Goal: Task Accomplishment & Management: Use online tool/utility

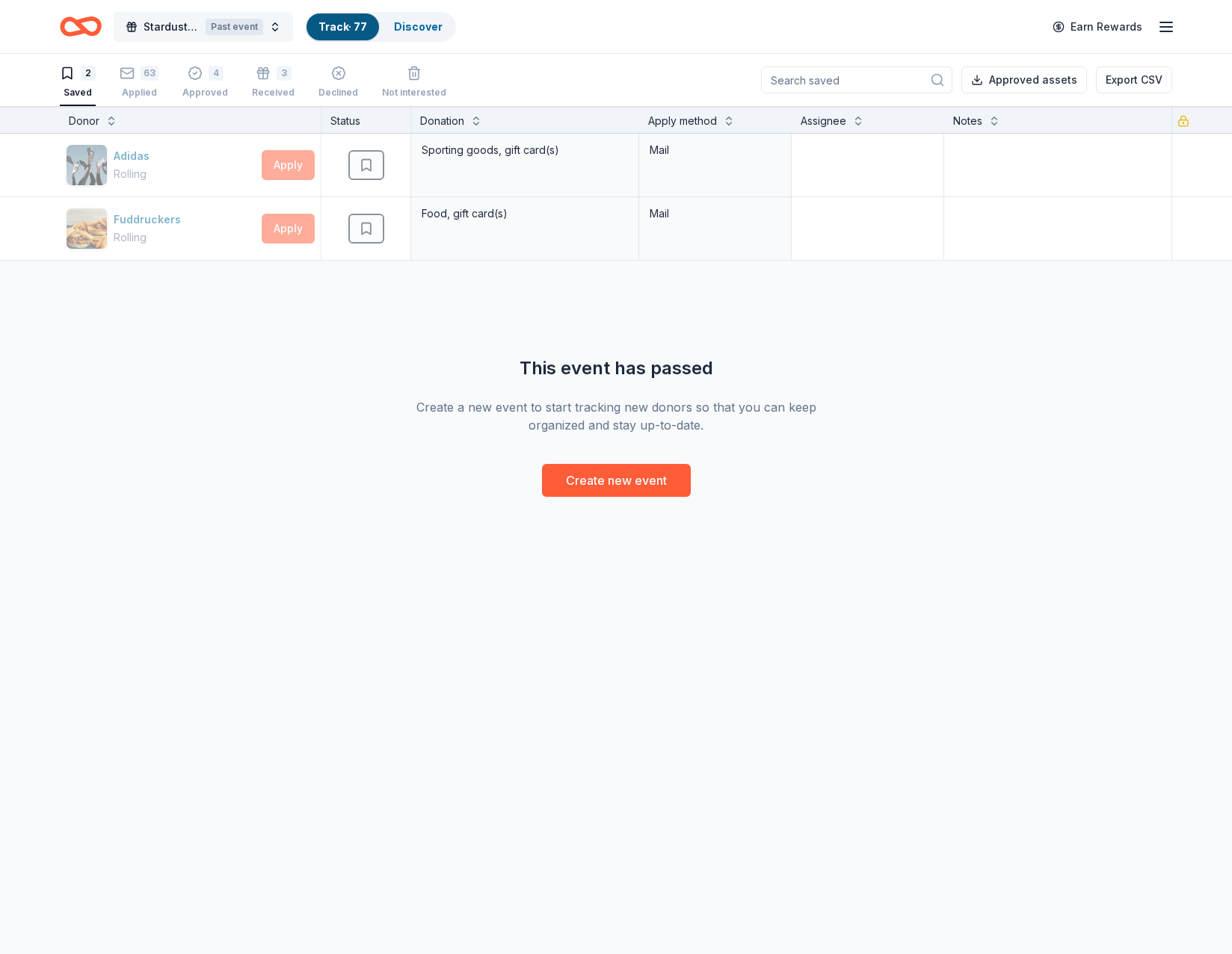
click at [167, 28] on span "Stardust Awards & Gala" at bounding box center [171, 27] width 56 height 18
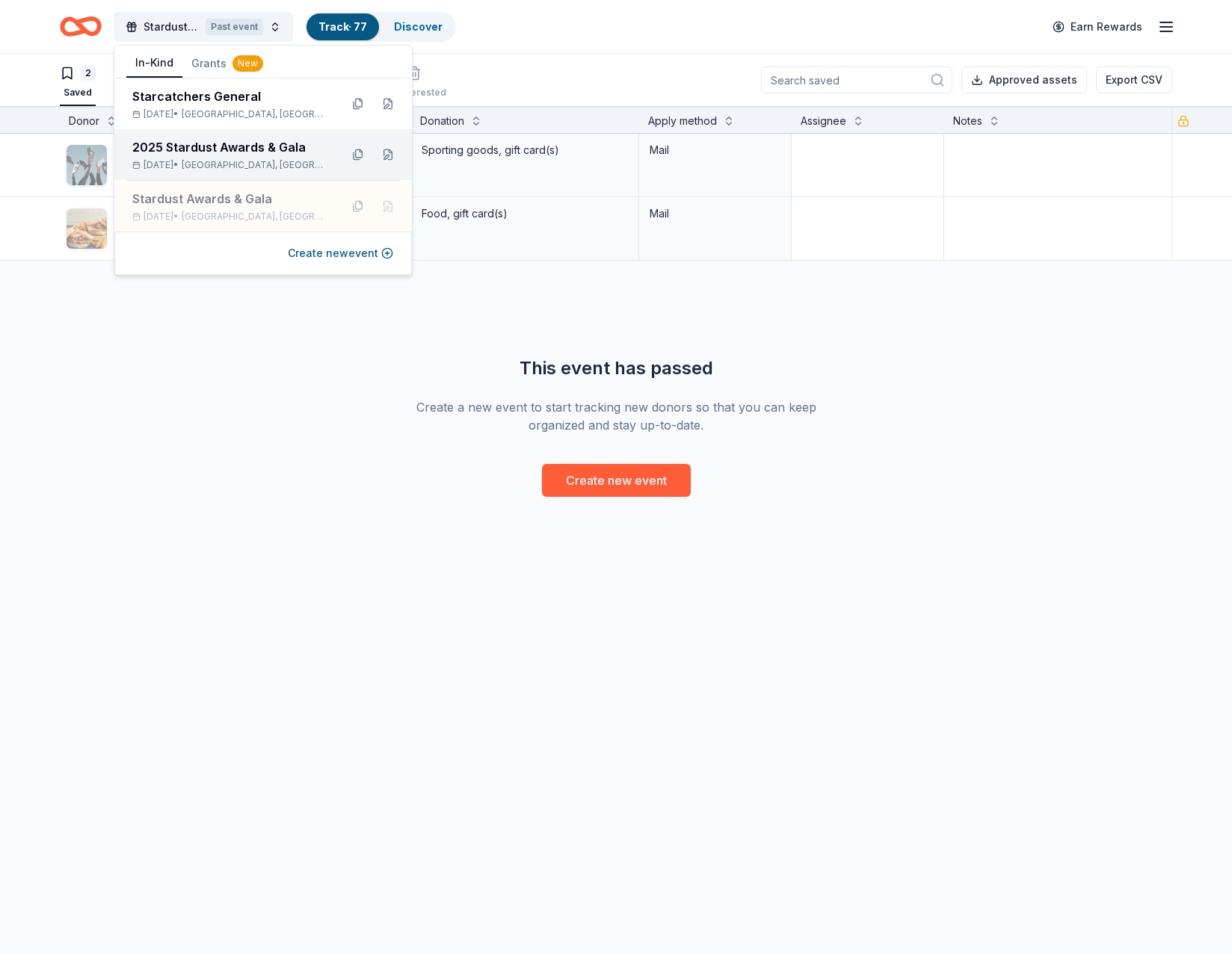
click at [191, 143] on div "2025 Stardust Awards & Gala" at bounding box center [230, 147] width 196 height 18
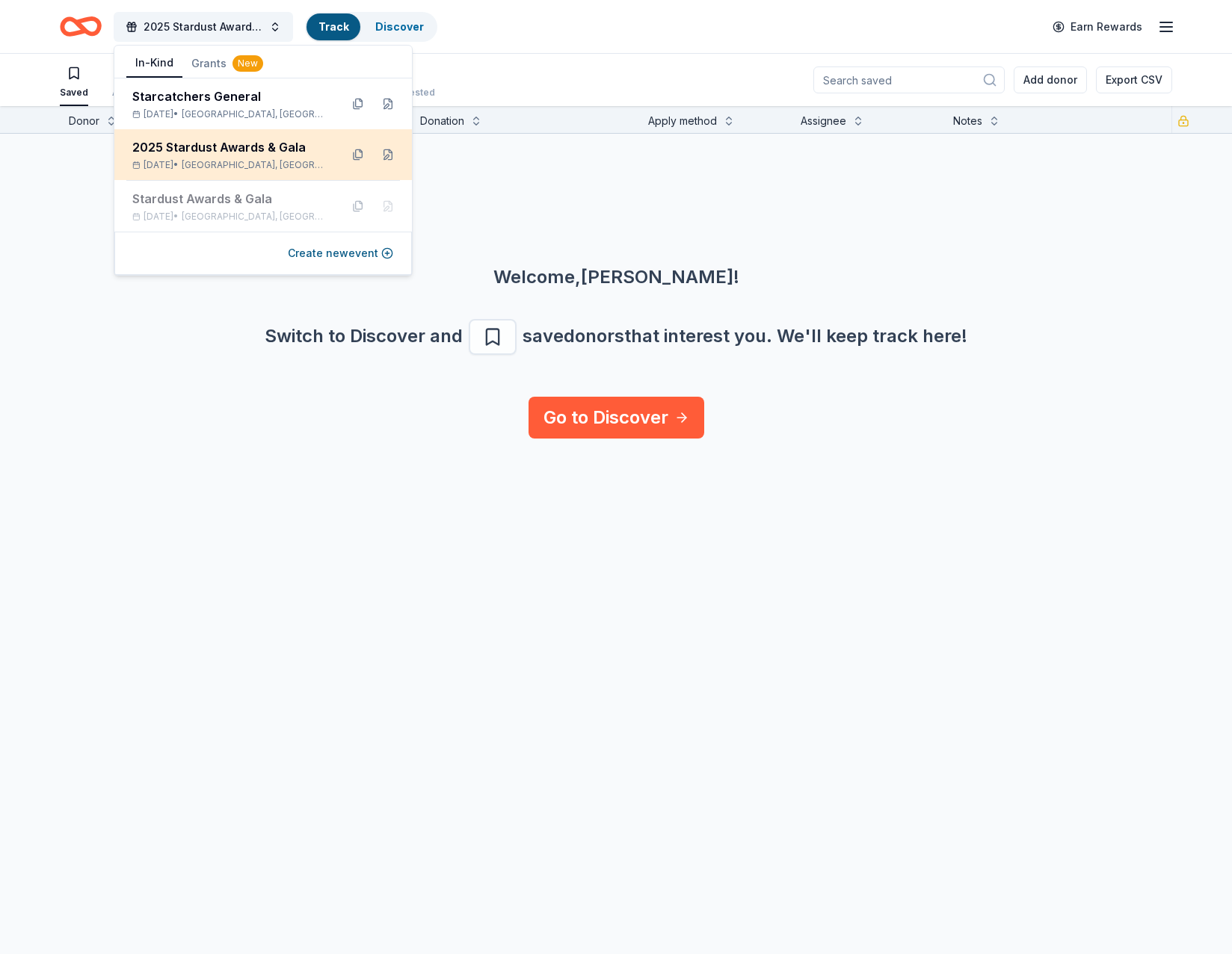
click at [232, 145] on div "2025 Stardust Awards & Gala" at bounding box center [230, 147] width 196 height 18
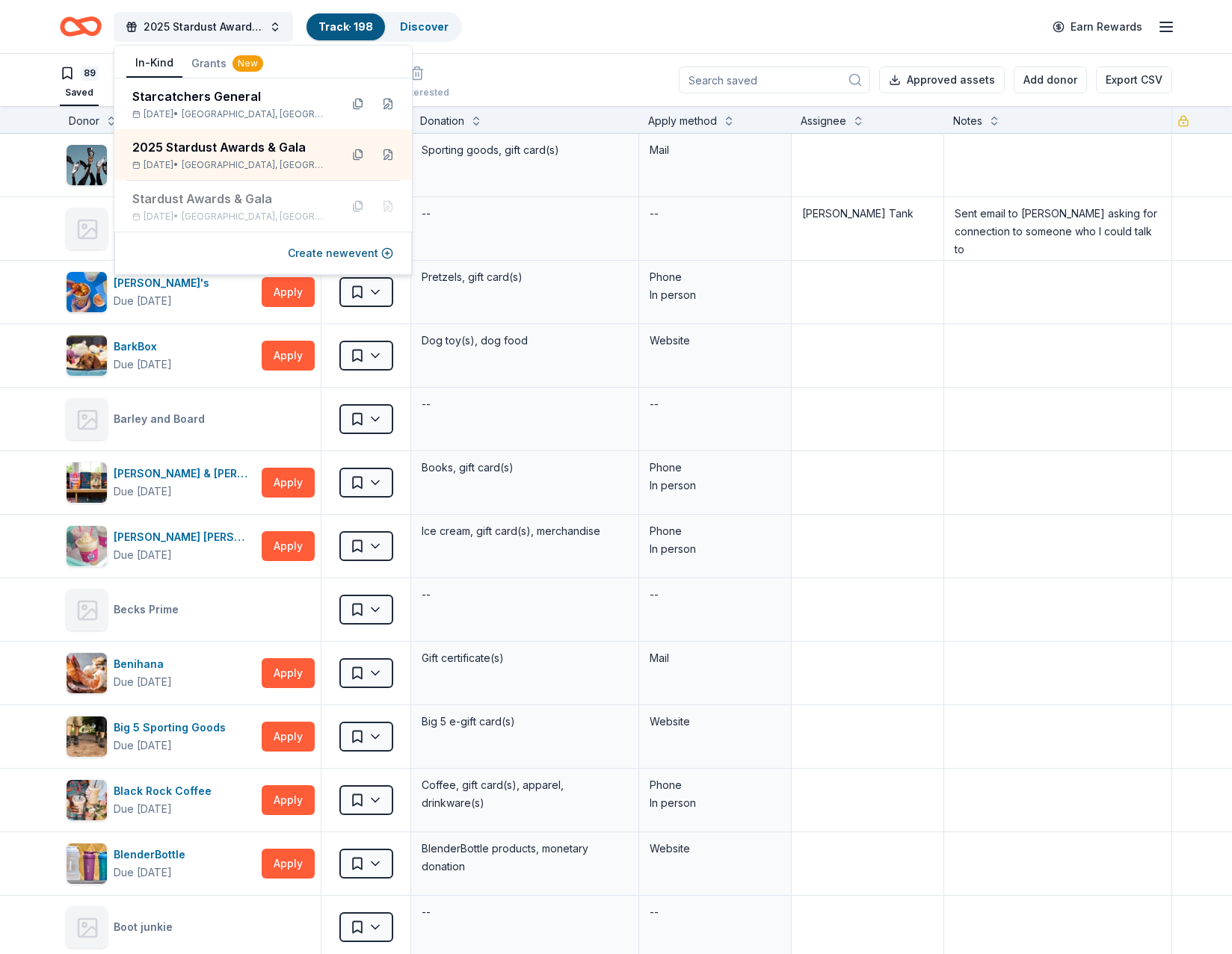
click at [582, 38] on div "2025 Stardust Awards & Gala Track · 198 Discover Earn Rewards" at bounding box center [616, 26] width 1112 height 35
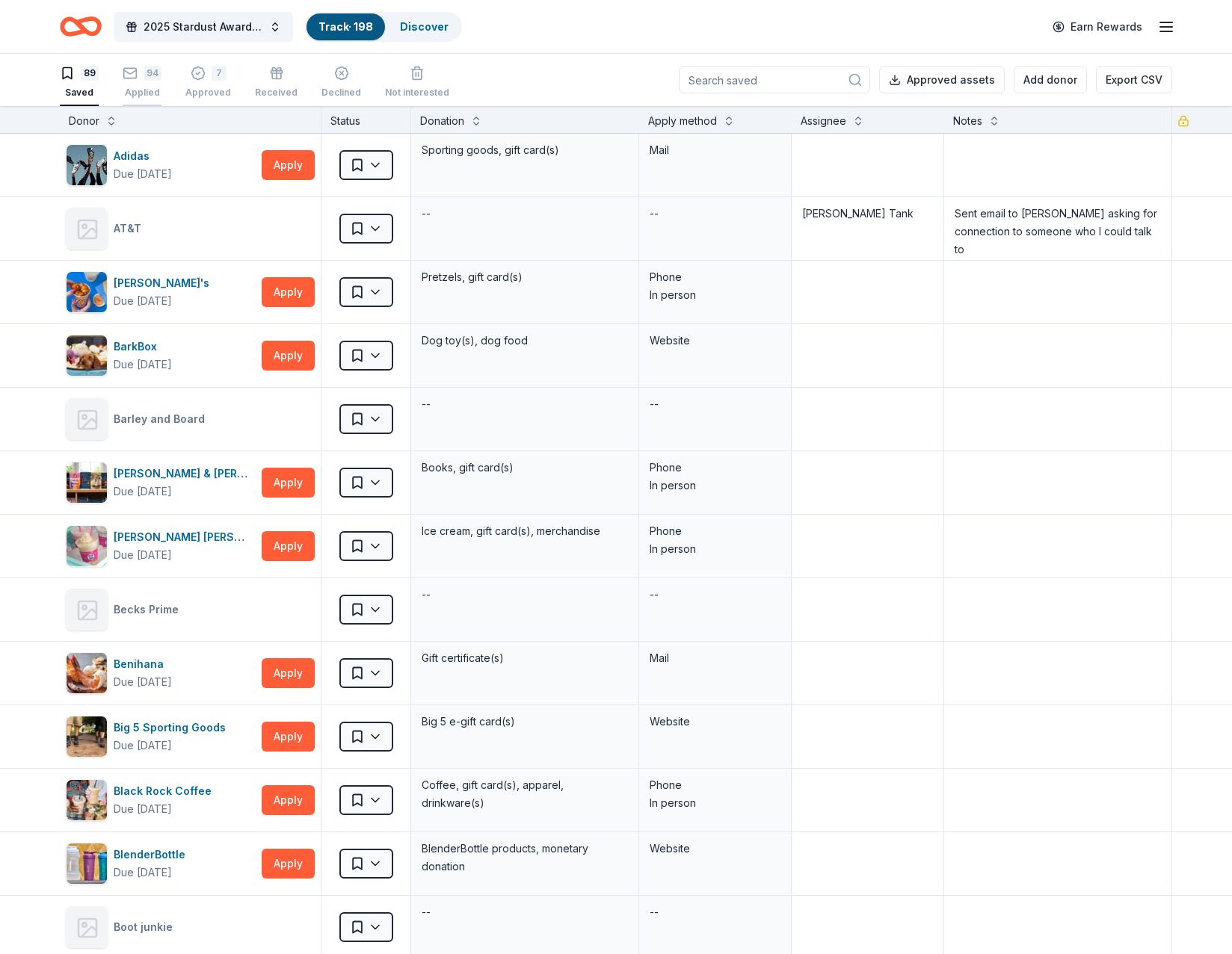
click at [128, 78] on rect "button" at bounding box center [130, 72] width 13 height 10
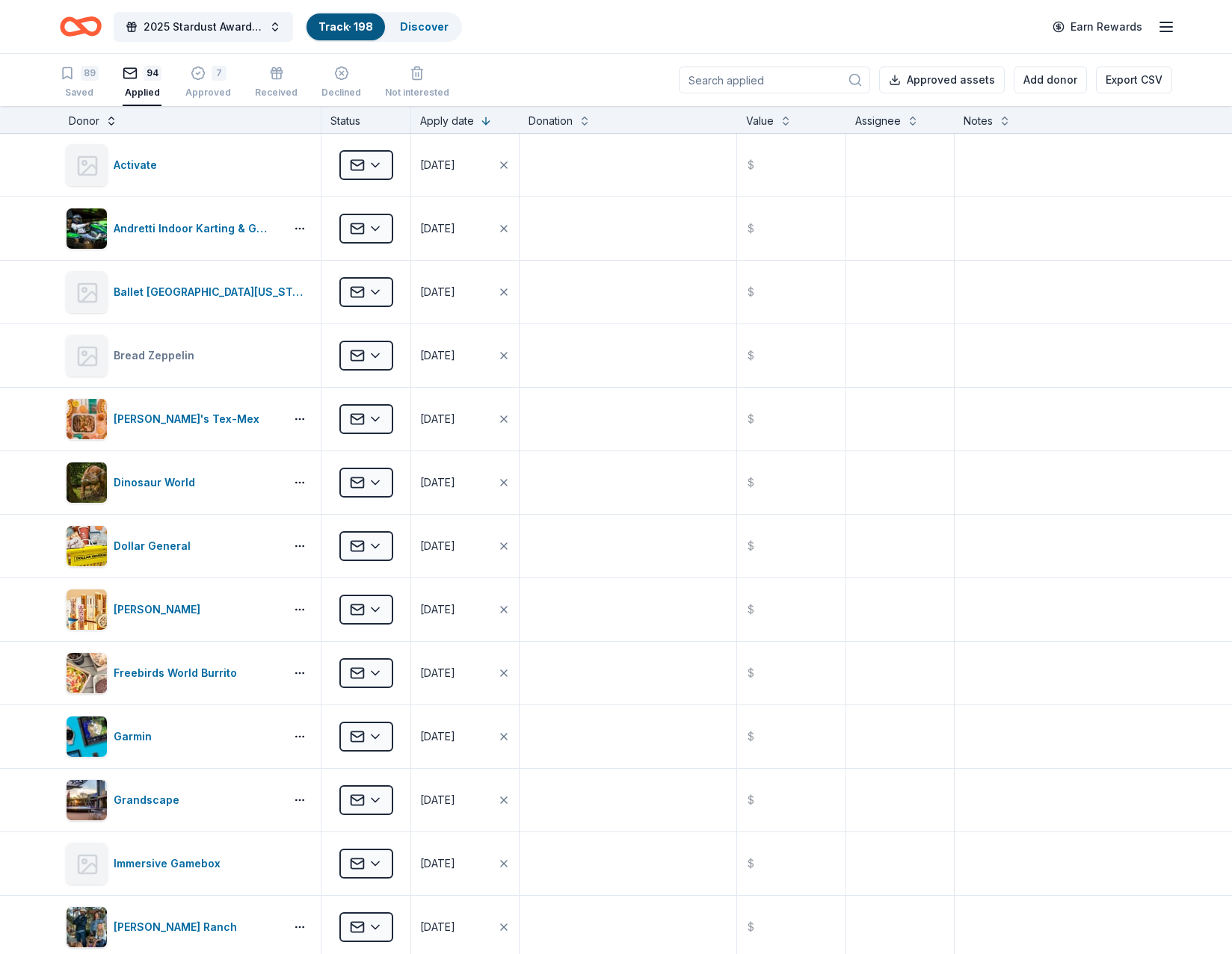
click at [109, 121] on button at bounding box center [112, 120] width 12 height 15
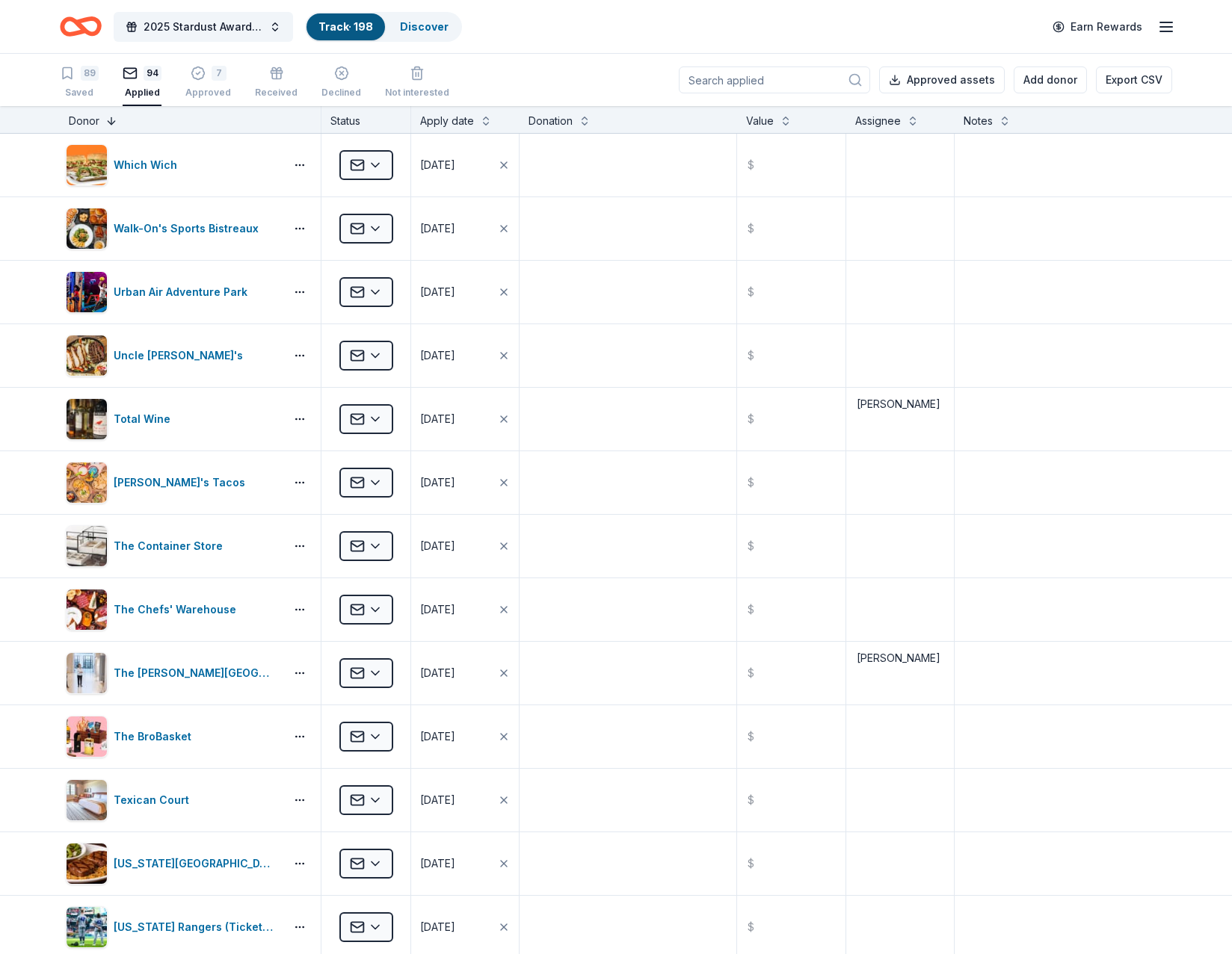
click at [109, 122] on button at bounding box center [112, 120] width 12 height 15
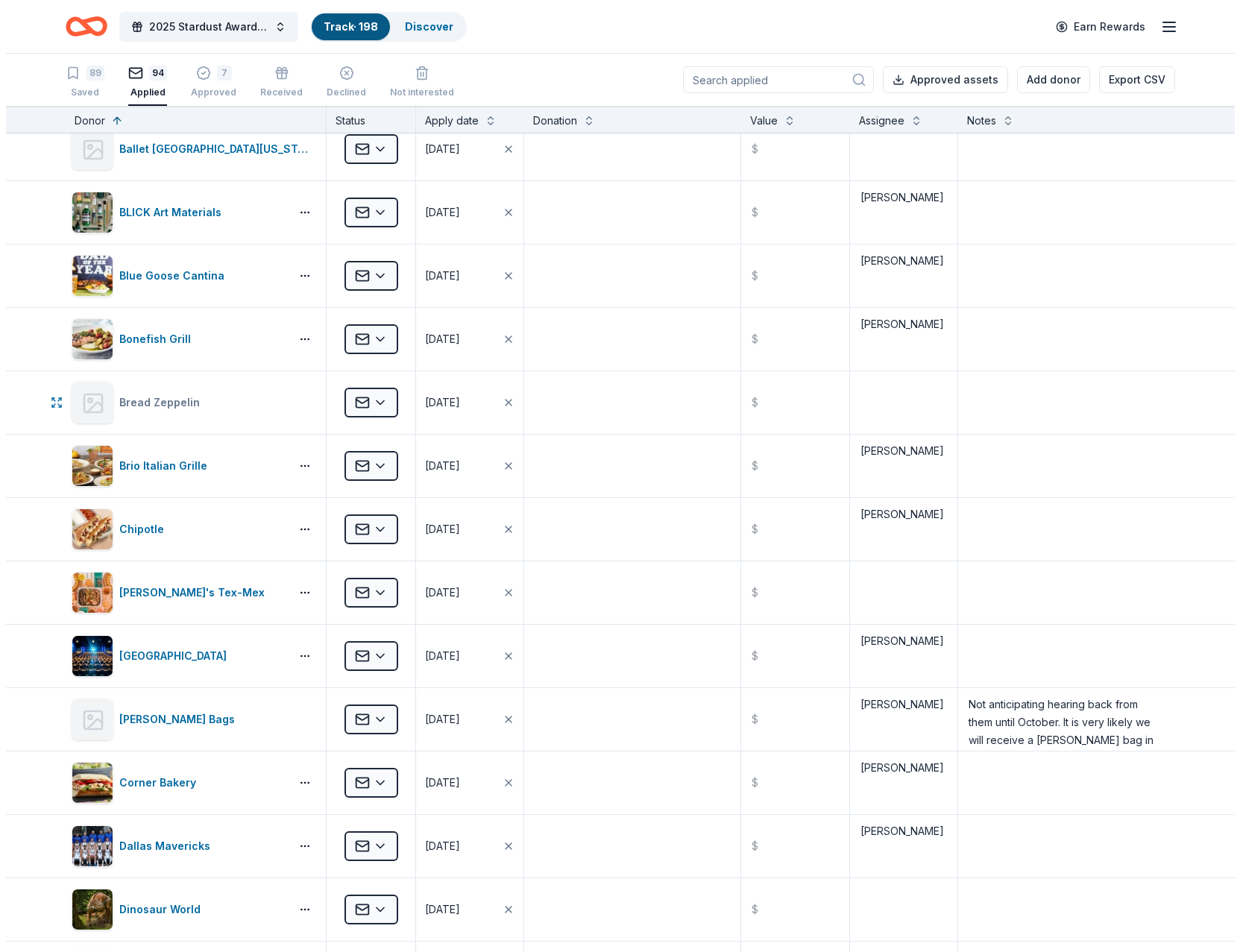
scroll to position [373, 0]
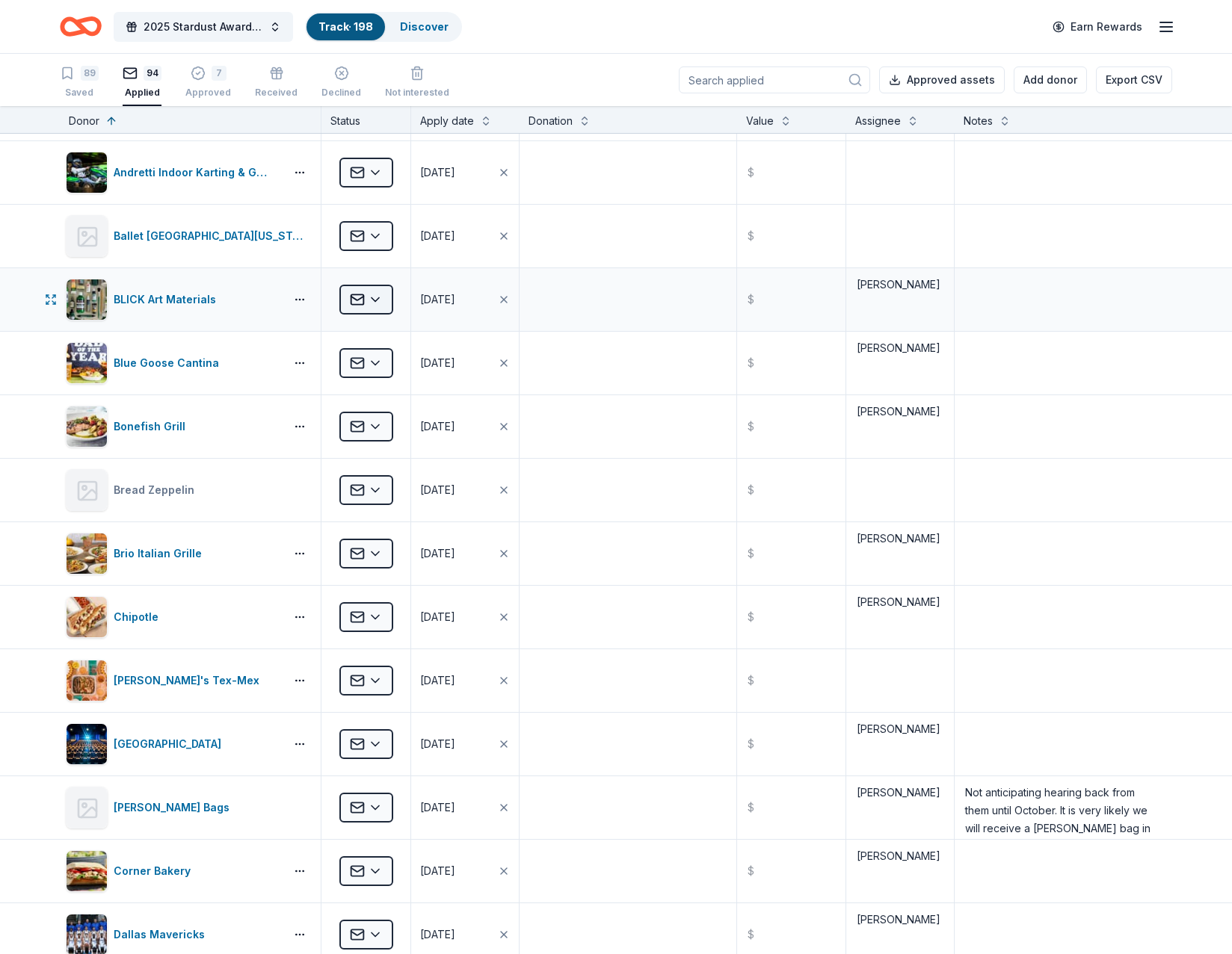
click at [367, 298] on html "2025 Stardust Awards & Gala Track · 198 Discover Earn Rewards 89 Saved 94 Appli…" at bounding box center [616, 477] width 1232 height 954
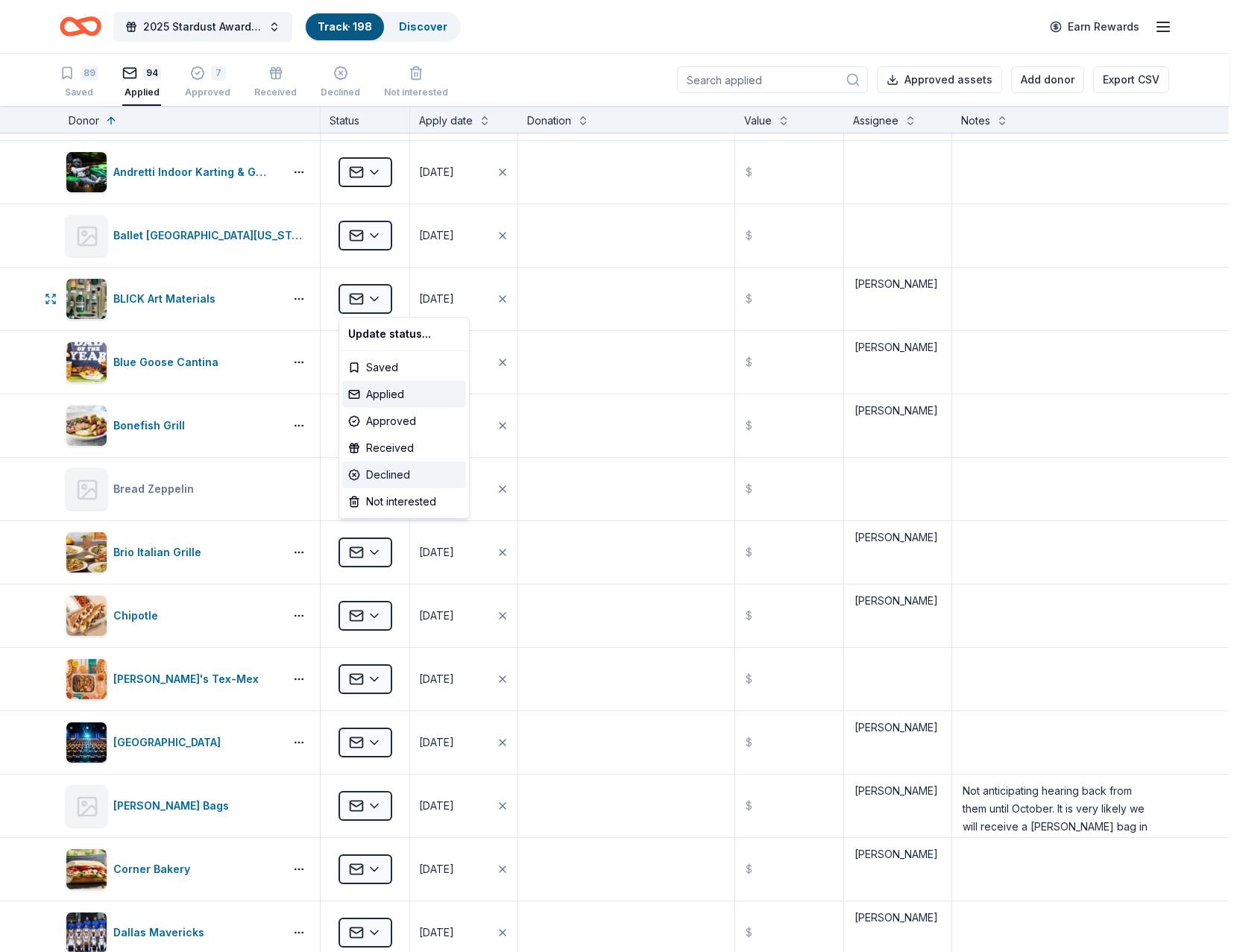
click at [395, 474] on div "Declined" at bounding box center [404, 475] width 123 height 27
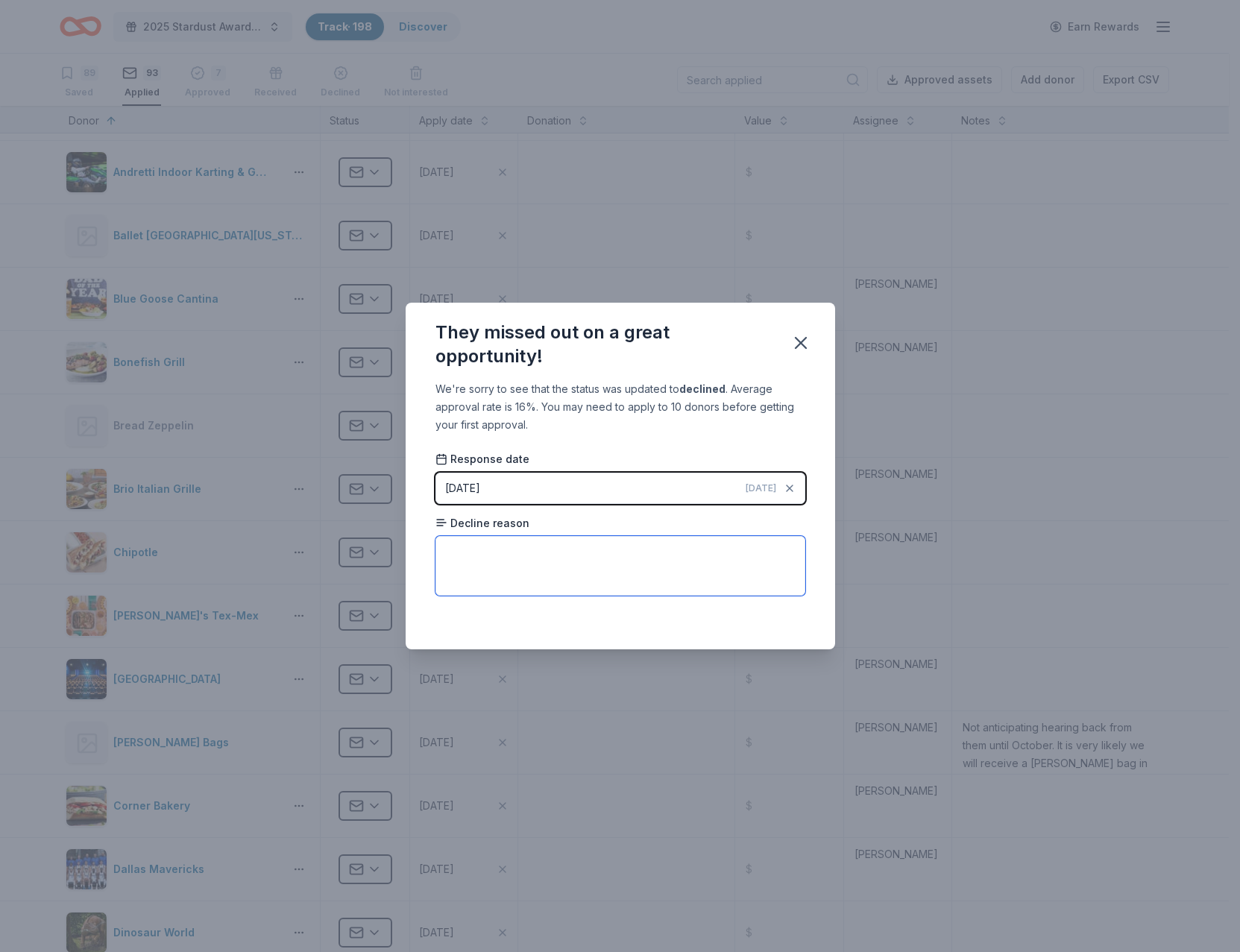
click at [530, 559] on textarea at bounding box center [620, 565] width 370 height 59
paste textarea "ach year Blick has to make difficult decisions regarding donating to and sponso…"
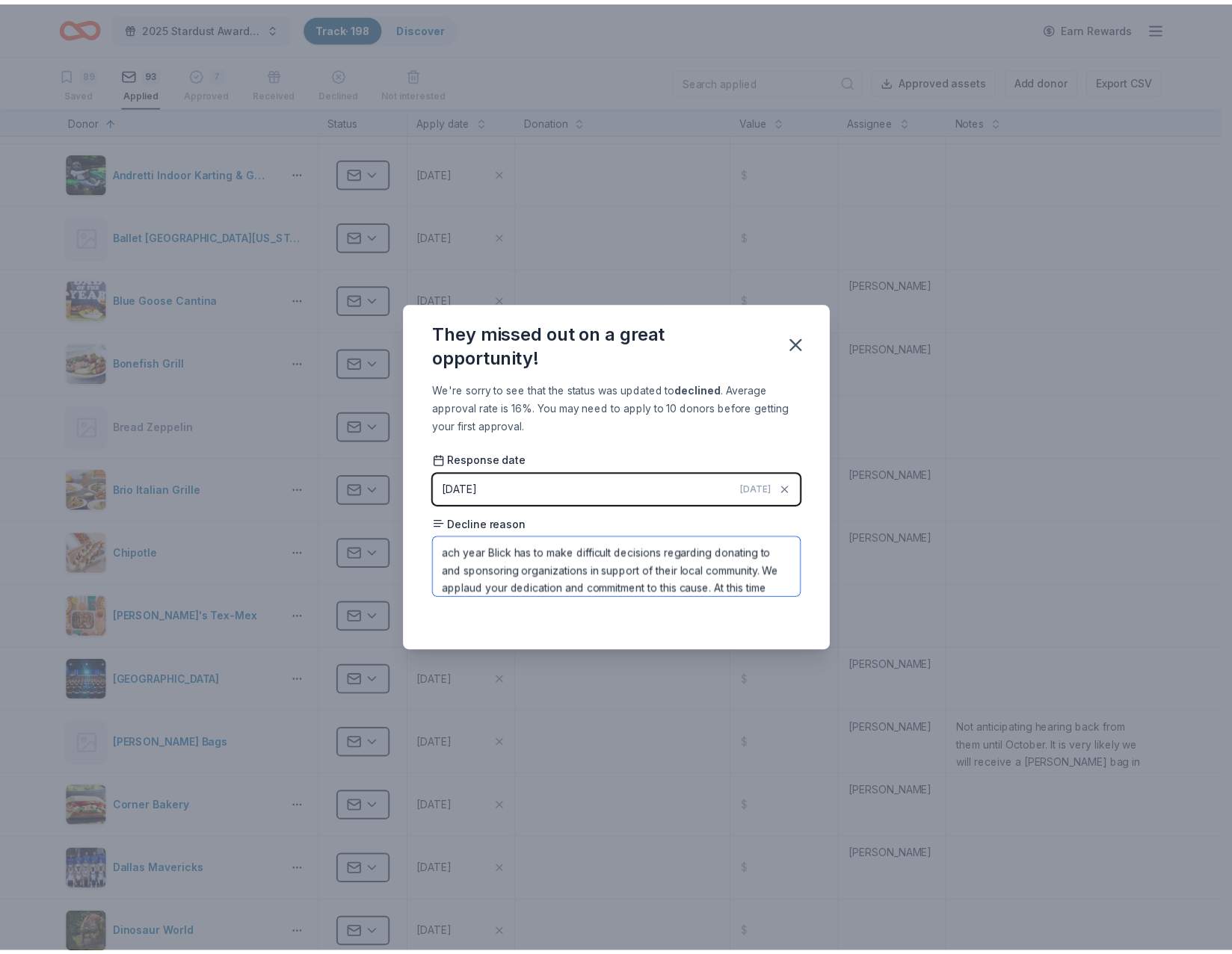
scroll to position [107, 0]
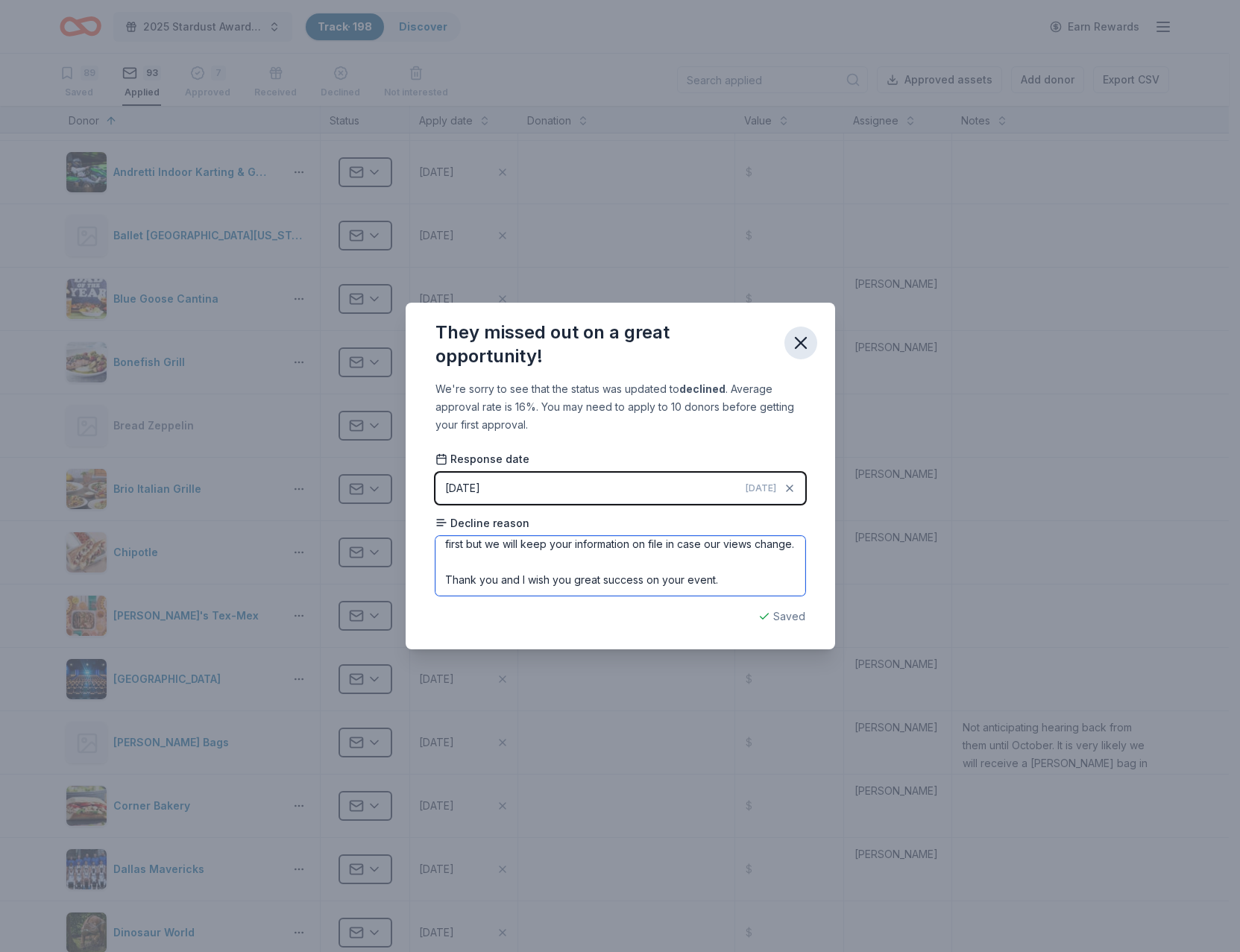
type textarea "ach year Blick has to make difficult decisions regarding donating to and sponso…"
click at [802, 336] on icon "button" at bounding box center [801, 343] width 21 height 21
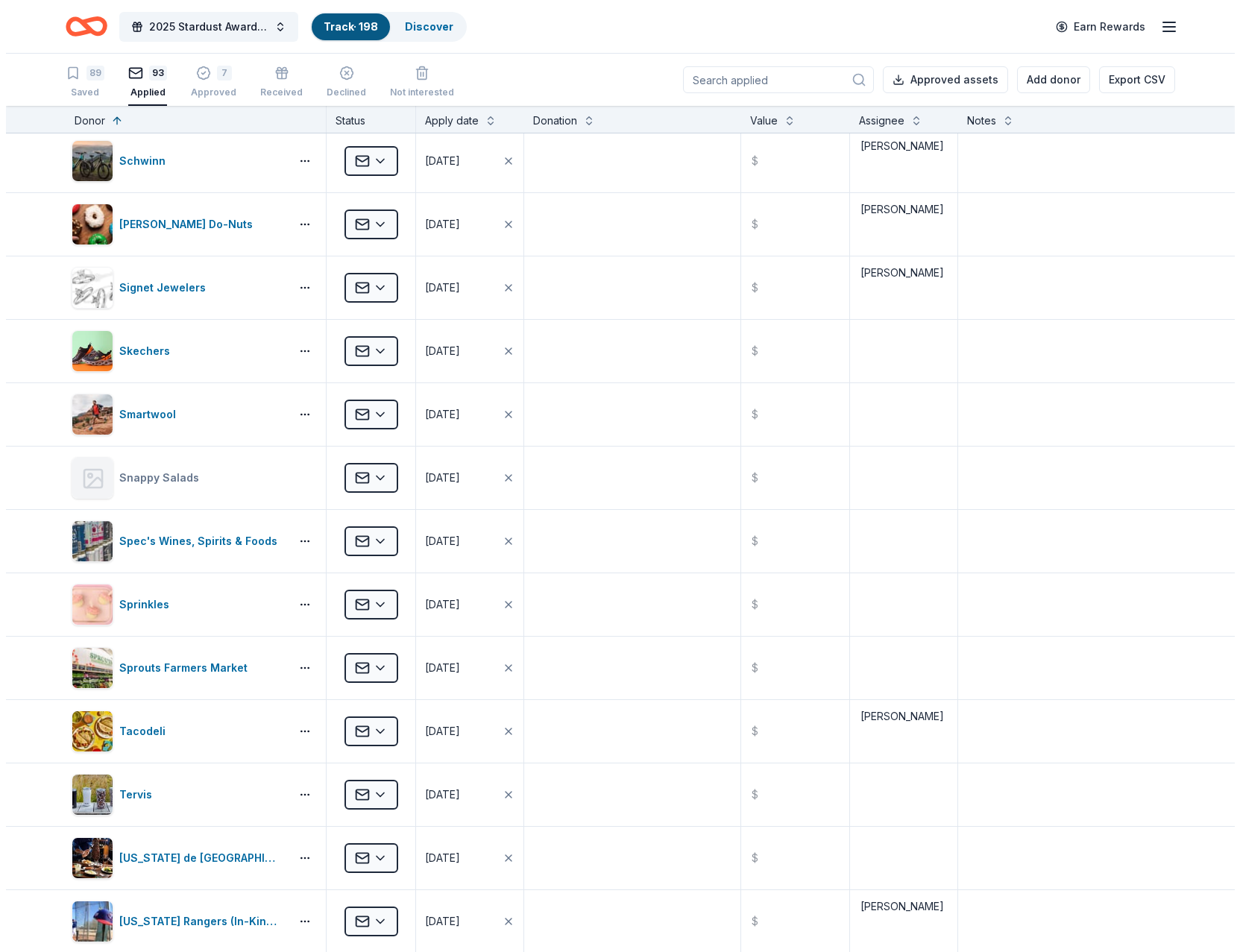
scroll to position [4697, 0]
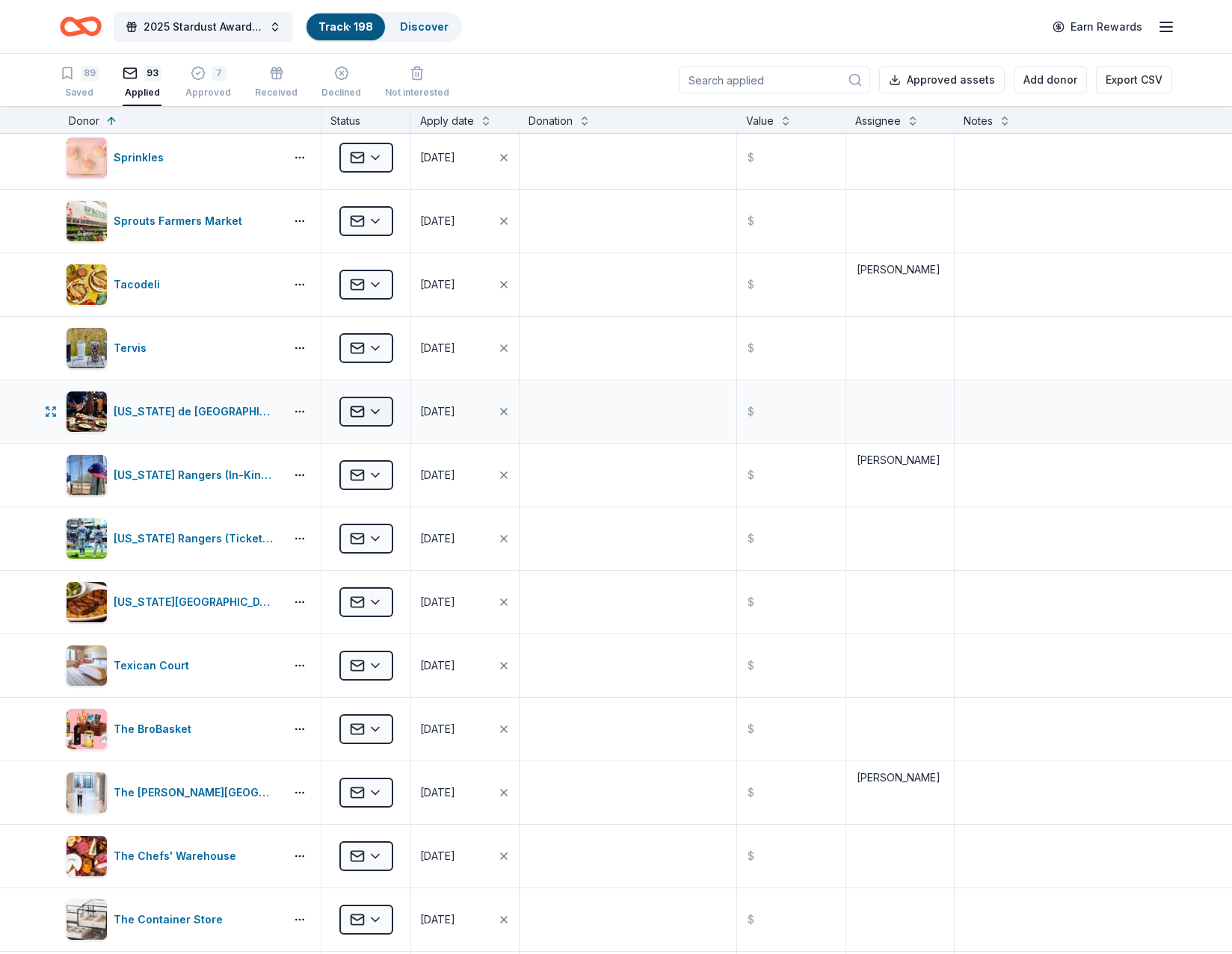
click at [370, 413] on html "2025 Stardust Awards & Gala Track · 198 Discover Earn Rewards 89 Saved 93 Appli…" at bounding box center [616, 477] width 1232 height 954
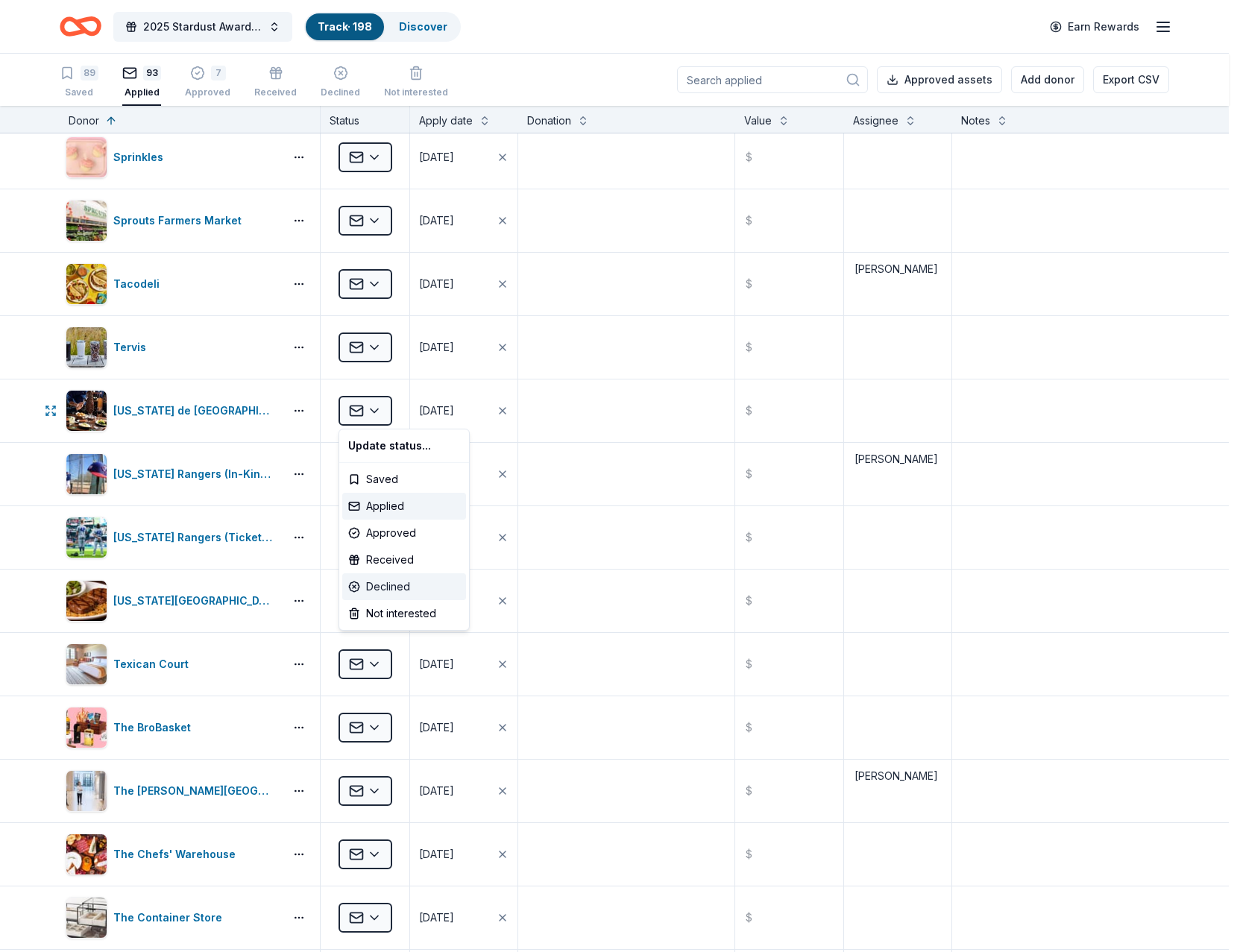
click at [382, 591] on div "Declined" at bounding box center [404, 587] width 123 height 27
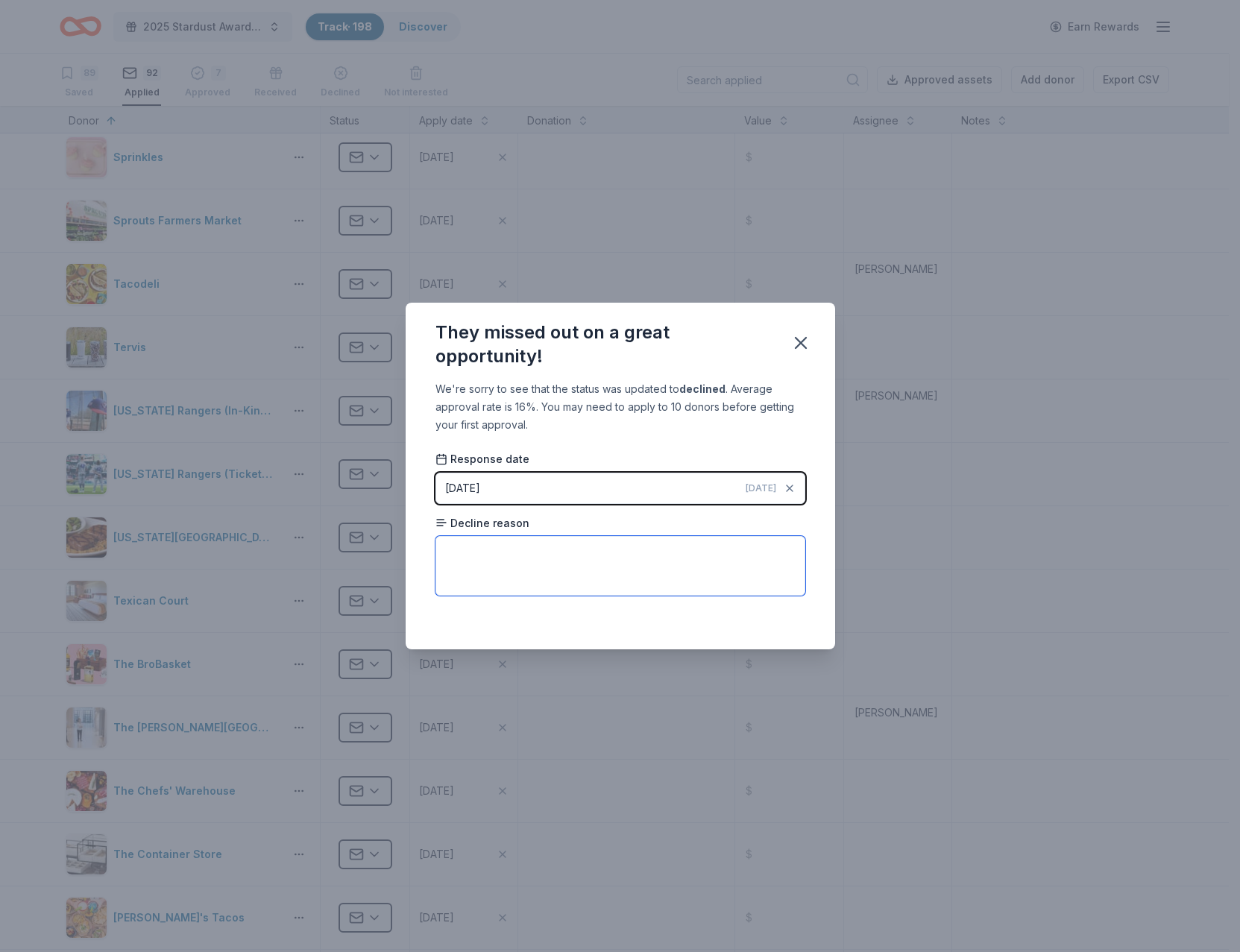
click at [518, 556] on textarea at bounding box center [620, 565] width 370 height 59
paste textarea "Thank you for contacting us. While we strive to give back to our communities wh…"
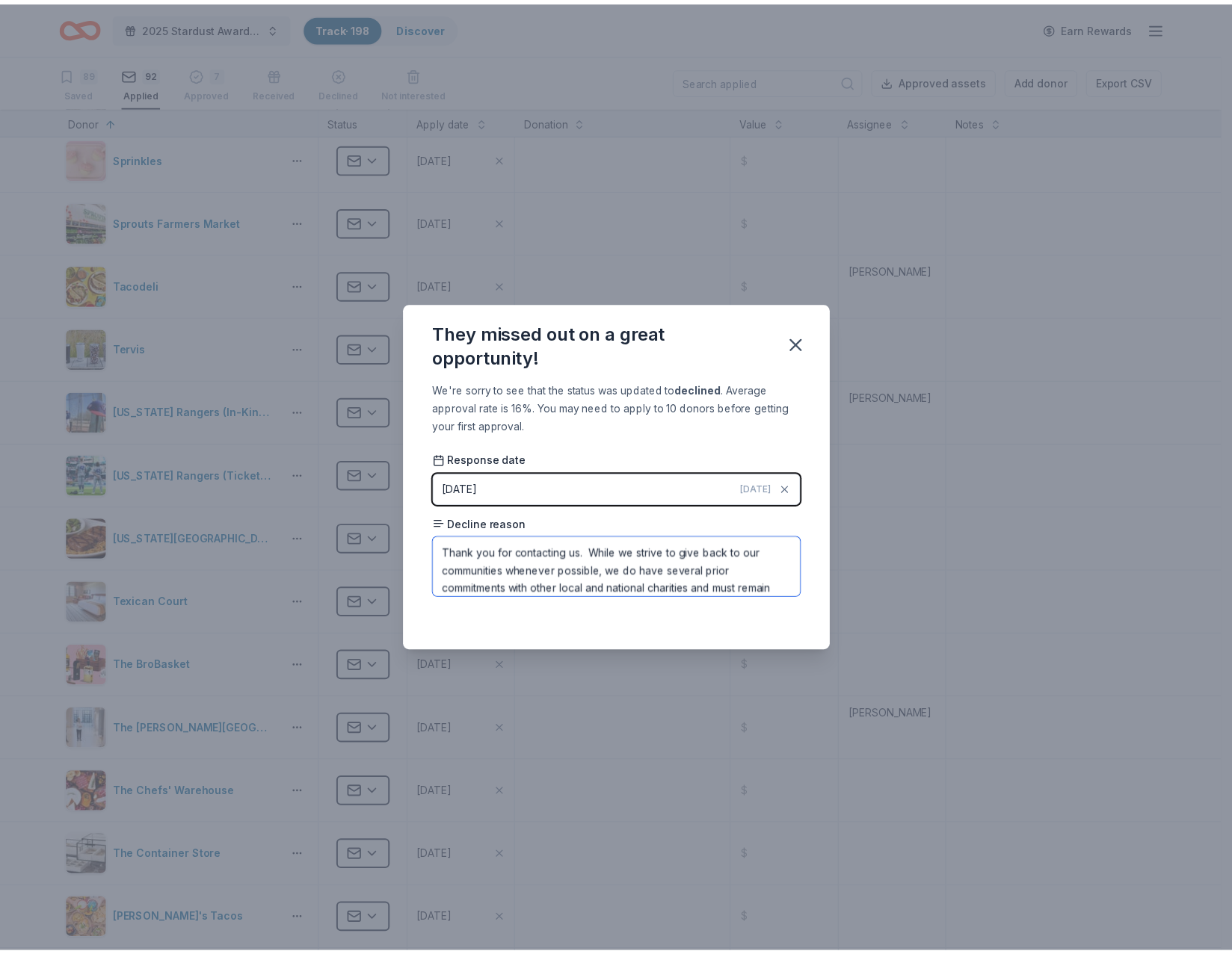
scroll to position [89, 0]
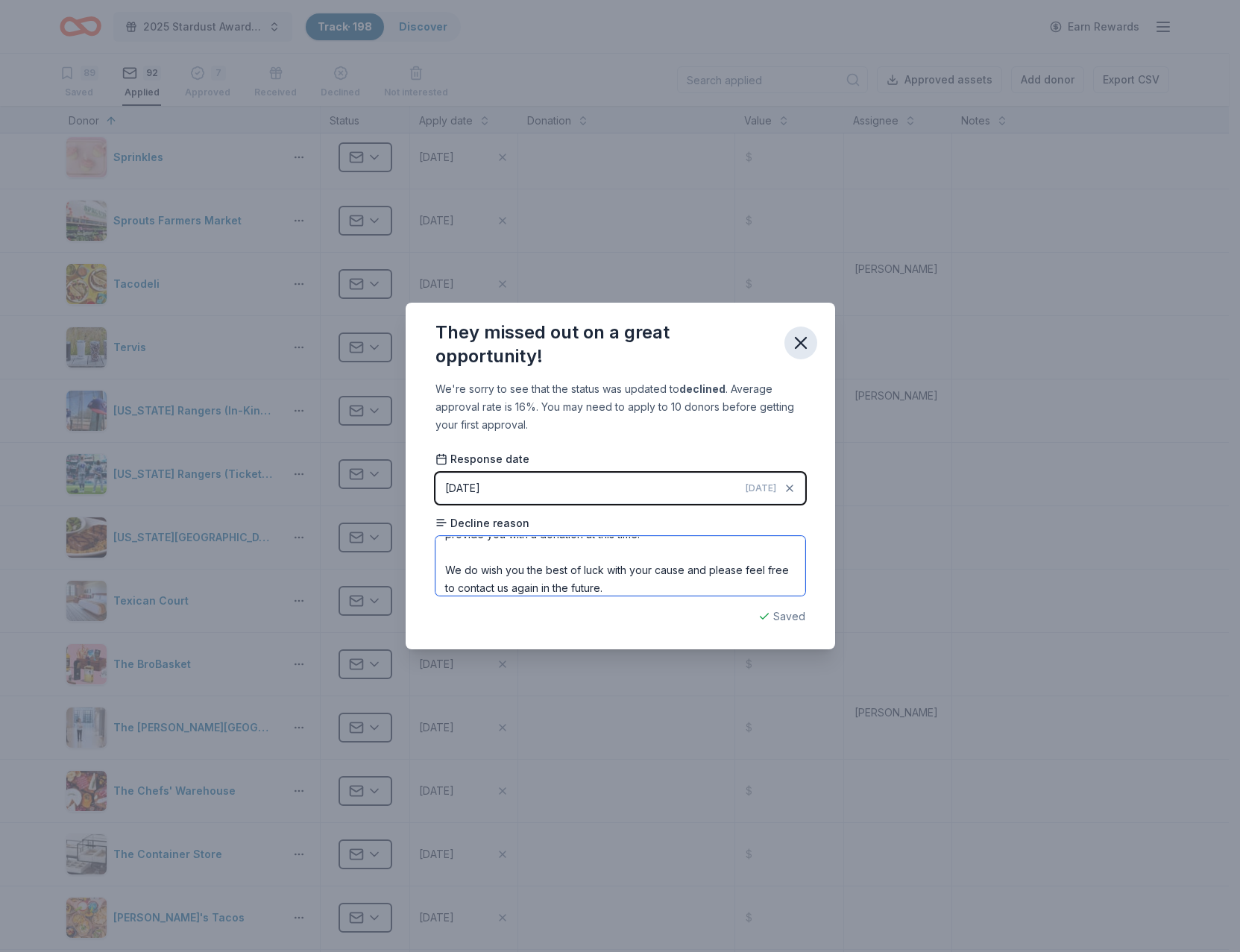
type textarea "Thank you for contacting us. While we strive to give back to our communities wh…"
click at [797, 343] on icon "button" at bounding box center [801, 343] width 21 height 21
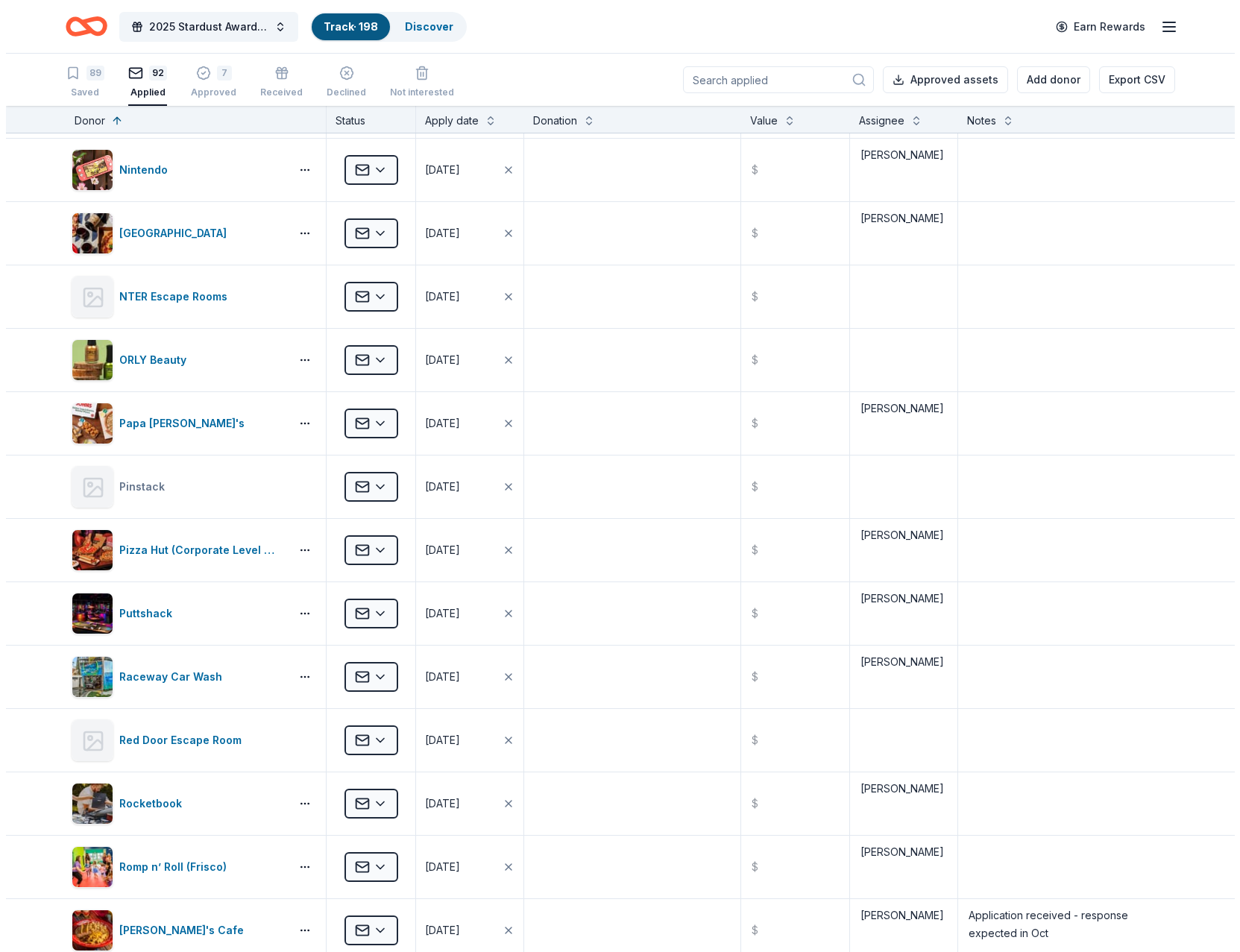
scroll to position [3504, 0]
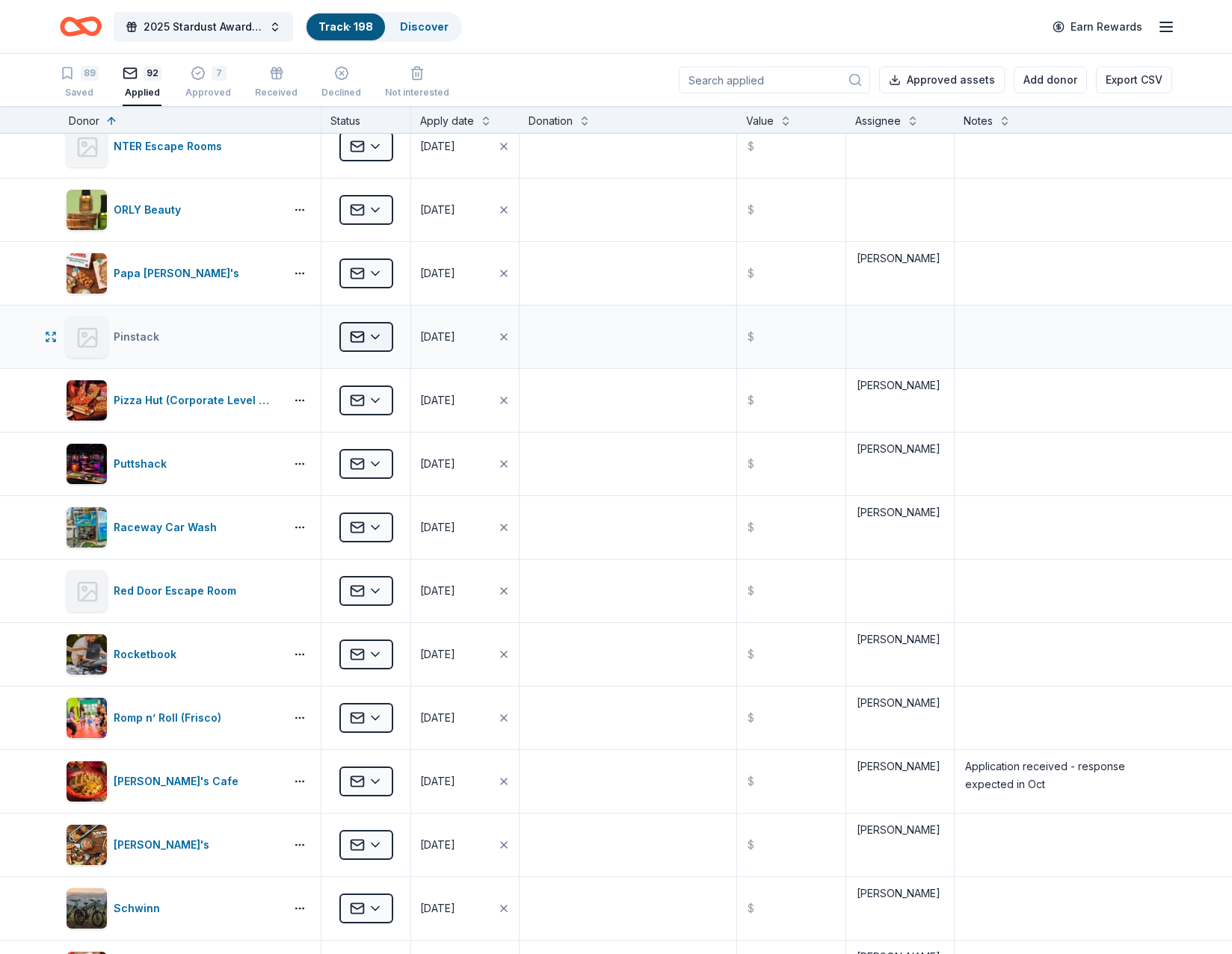
click at [362, 339] on html "2025 Stardust Awards & Gala Track · 198 Discover Earn Rewards 89 Saved 92 Appli…" at bounding box center [616, 477] width 1232 height 954
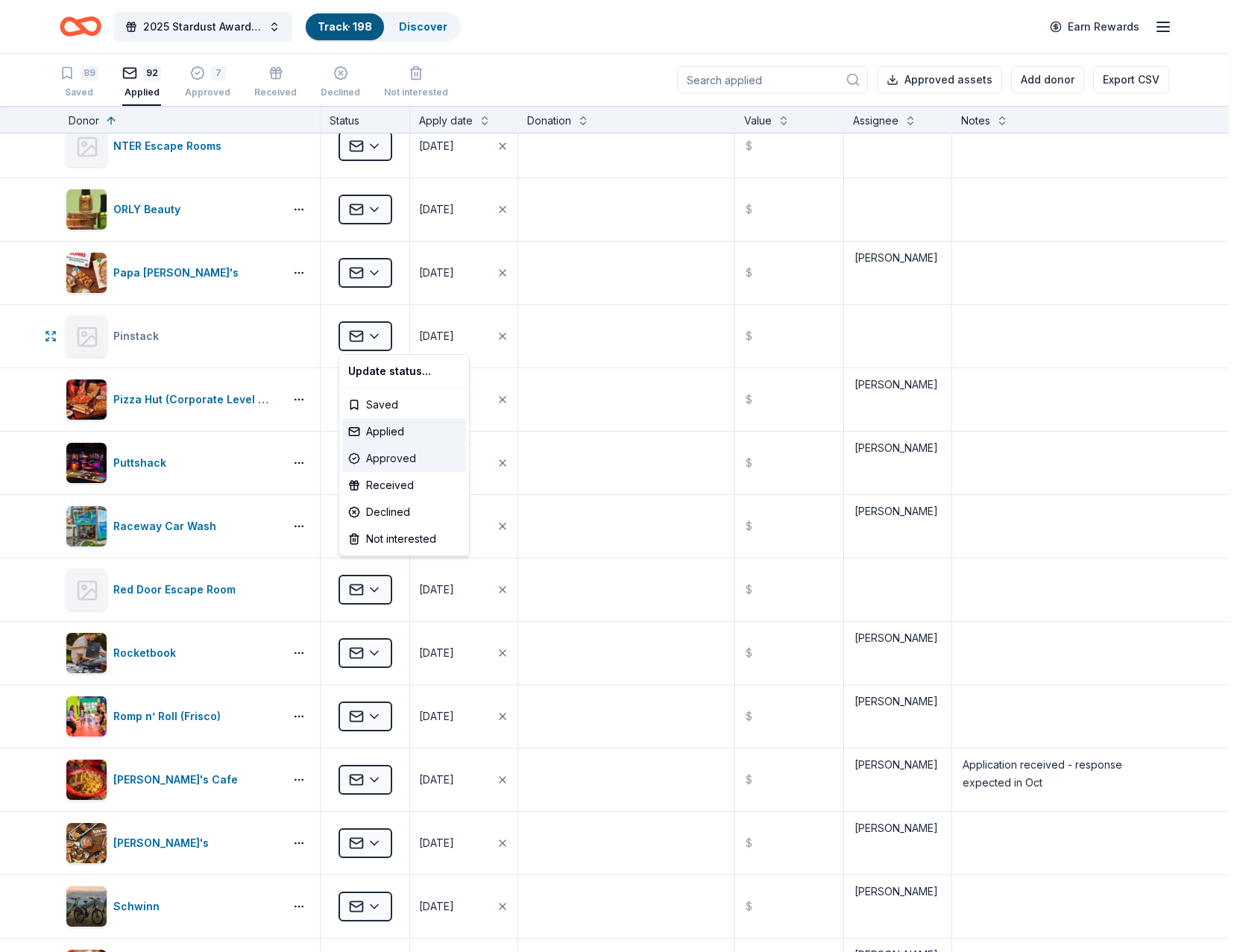
click at [404, 452] on div "Approved" at bounding box center [404, 458] width 123 height 27
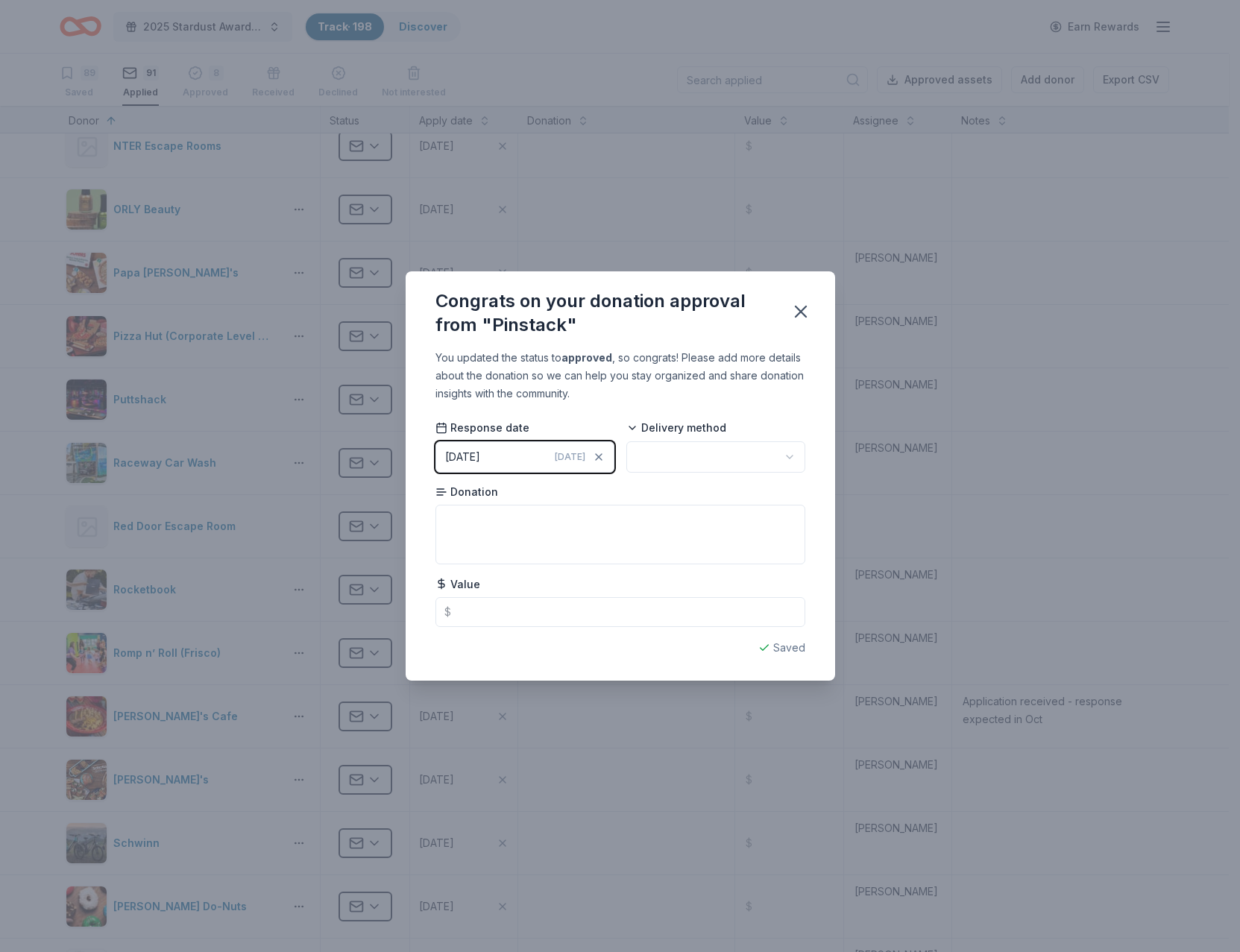
click at [684, 456] on html "2025 Stardust Awards & Gala Track · 198 Discover Earn Rewards 89 Saved 91 Appli…" at bounding box center [620, 476] width 1240 height 952
click at [499, 531] on textarea at bounding box center [620, 534] width 370 height 59
paste textarea "We have received your donation request and would be happy to support the NTPA S…"
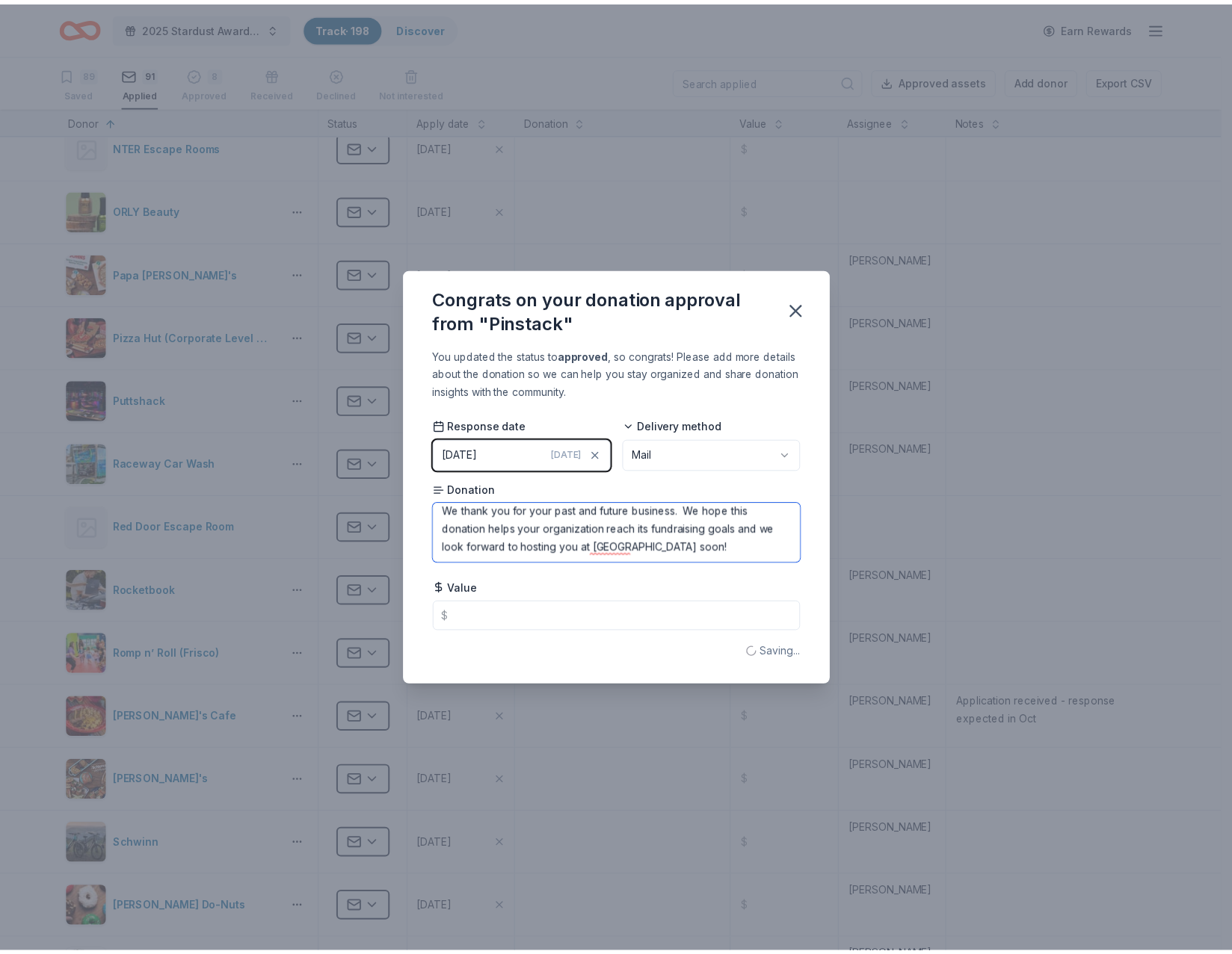
scroll to position [149, 0]
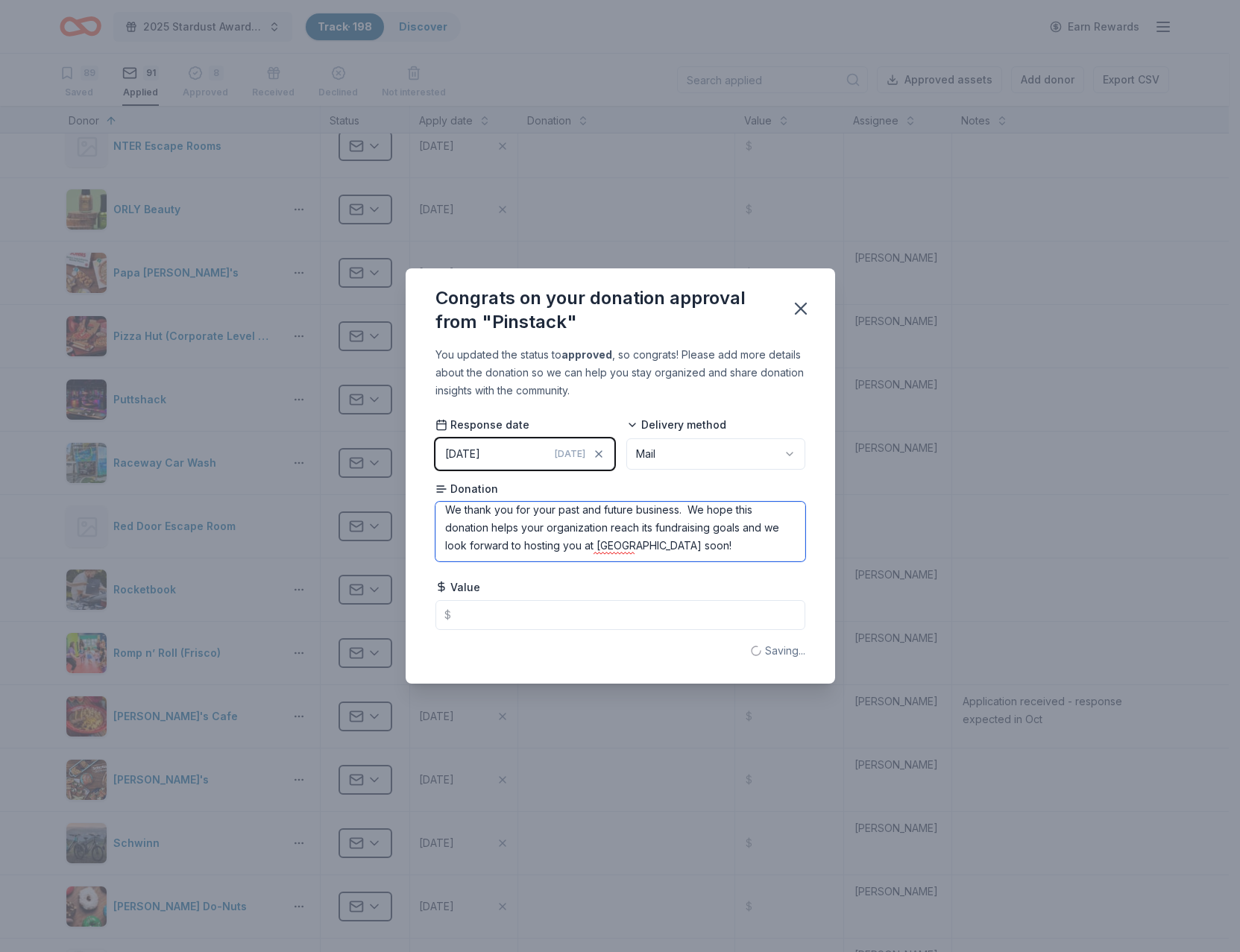
type textarea "We have received your donation request and would be happy to support the NTPA S…"
click at [801, 319] on button "button" at bounding box center [801, 309] width 33 height 33
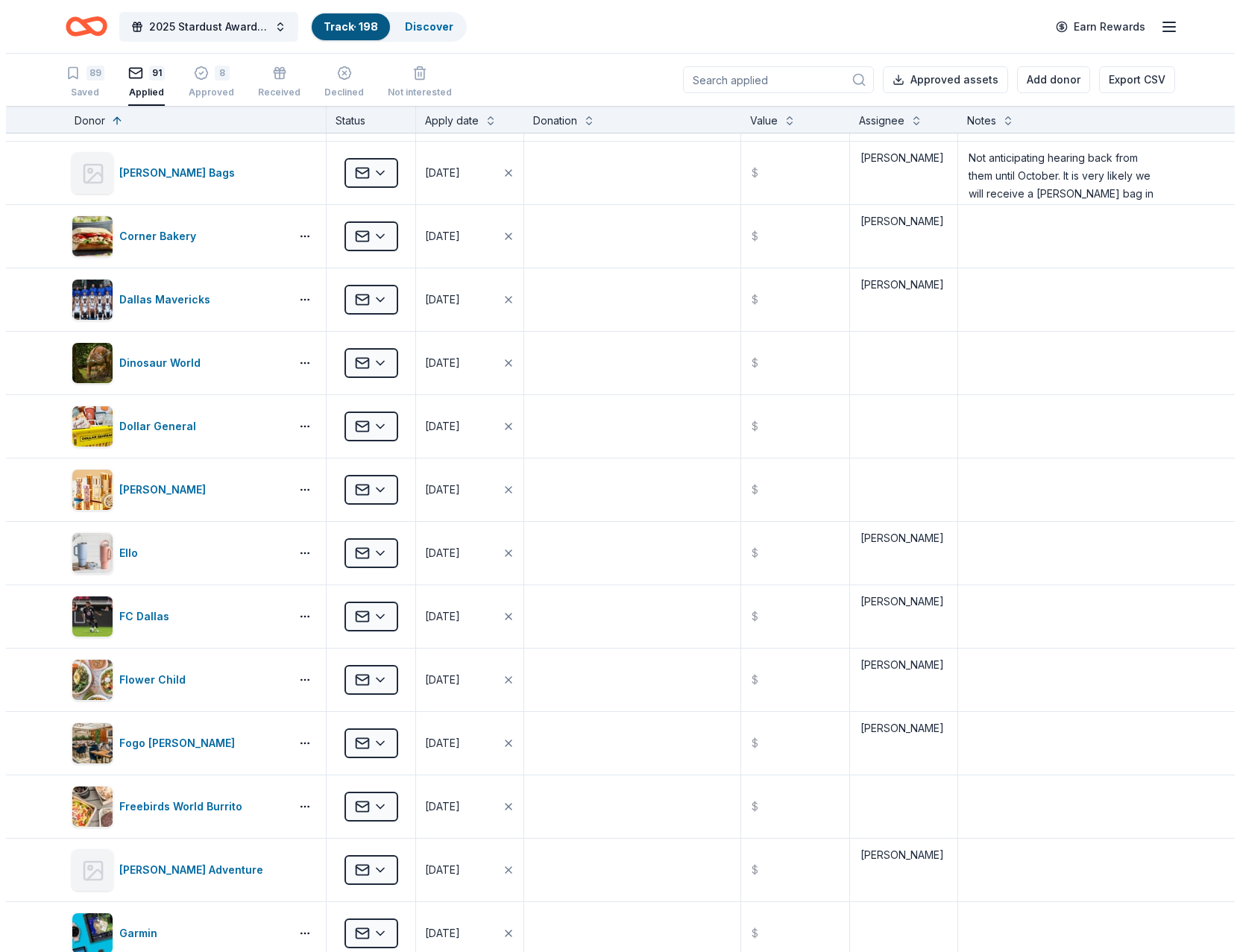
scroll to position [969, 0]
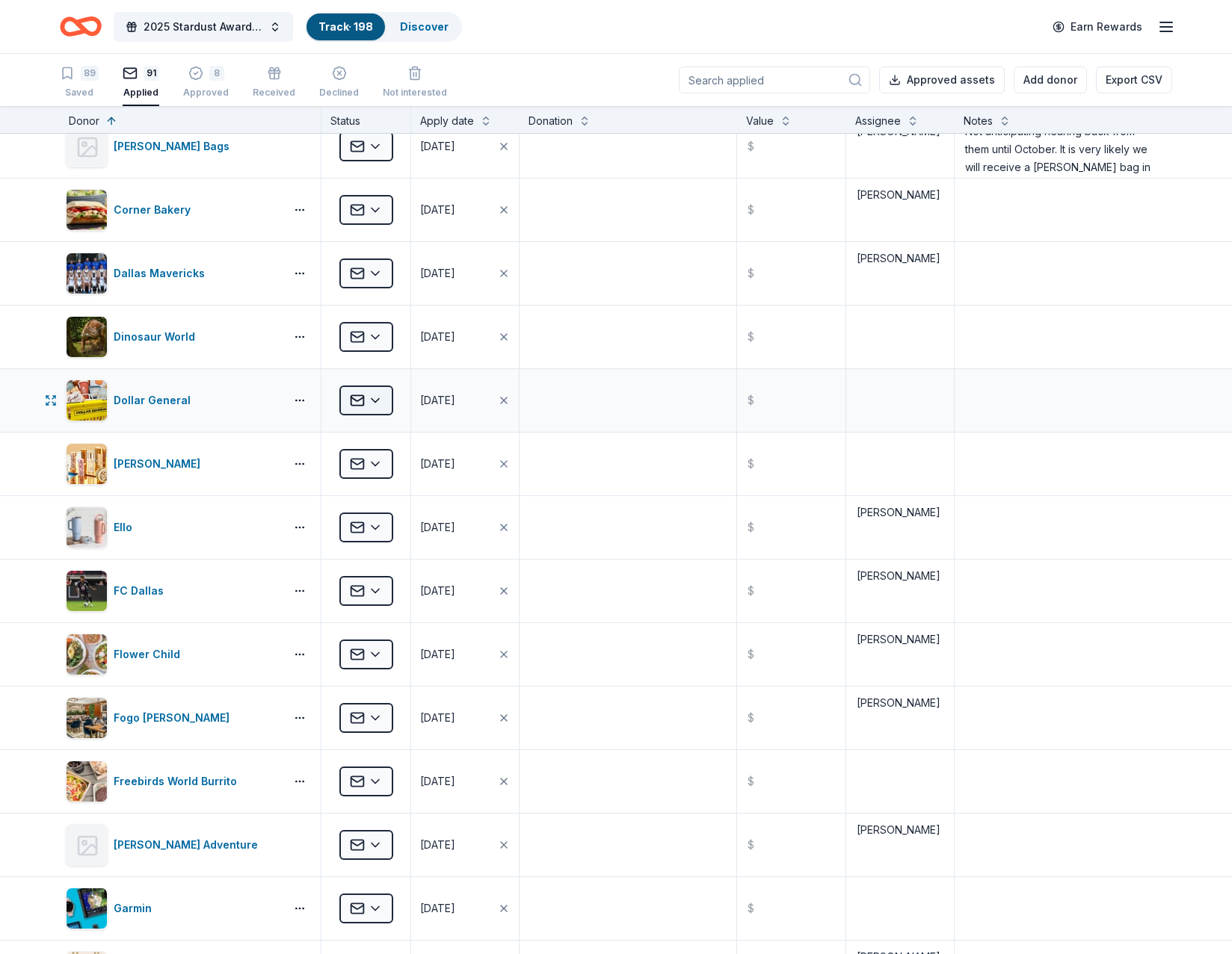
click at [387, 397] on html "2025 Stardust Awards & Gala Track · 198 Discover Earn Rewards 89 Saved 91 Appli…" at bounding box center [616, 477] width 1232 height 954
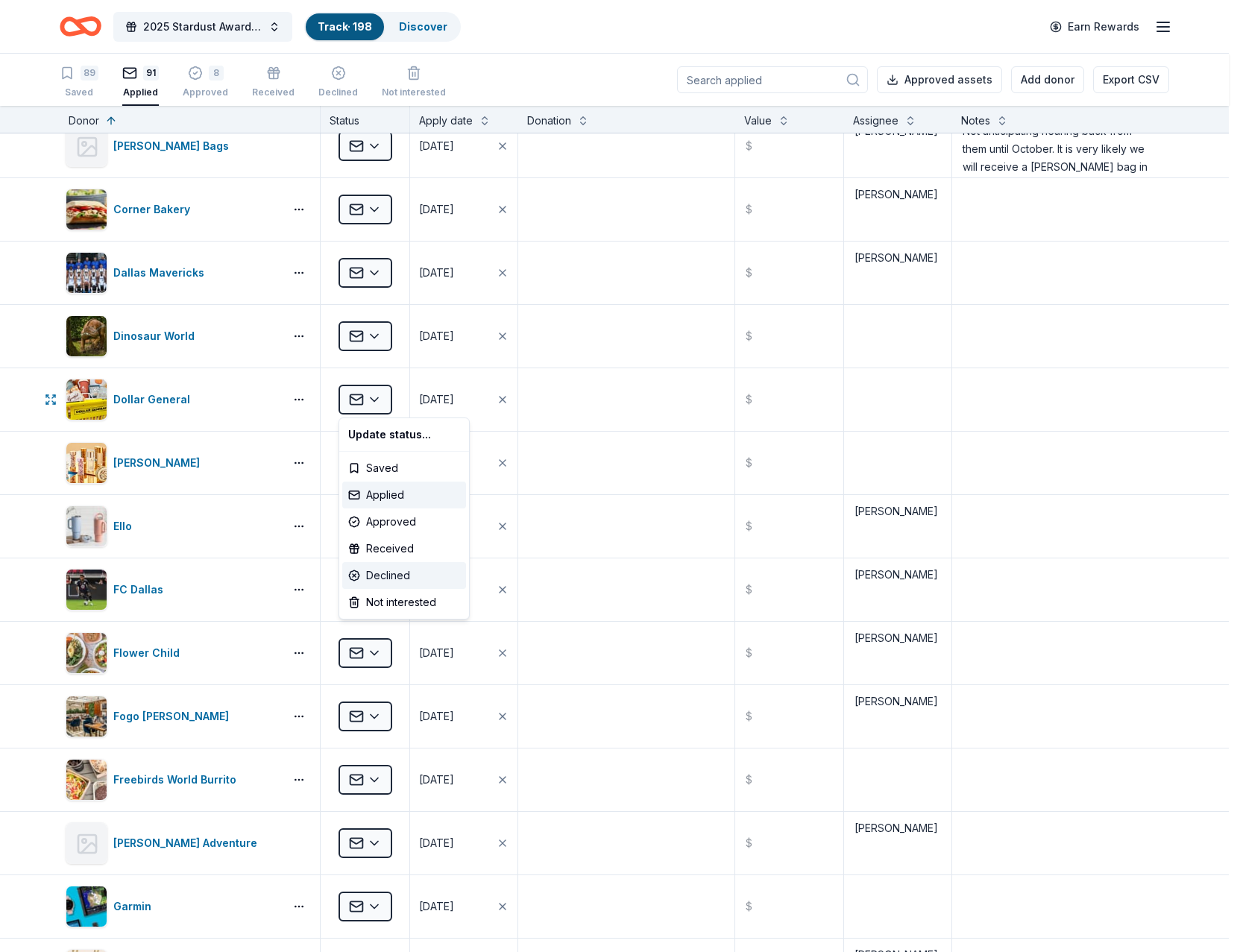
click at [397, 568] on div "Declined" at bounding box center [404, 576] width 123 height 27
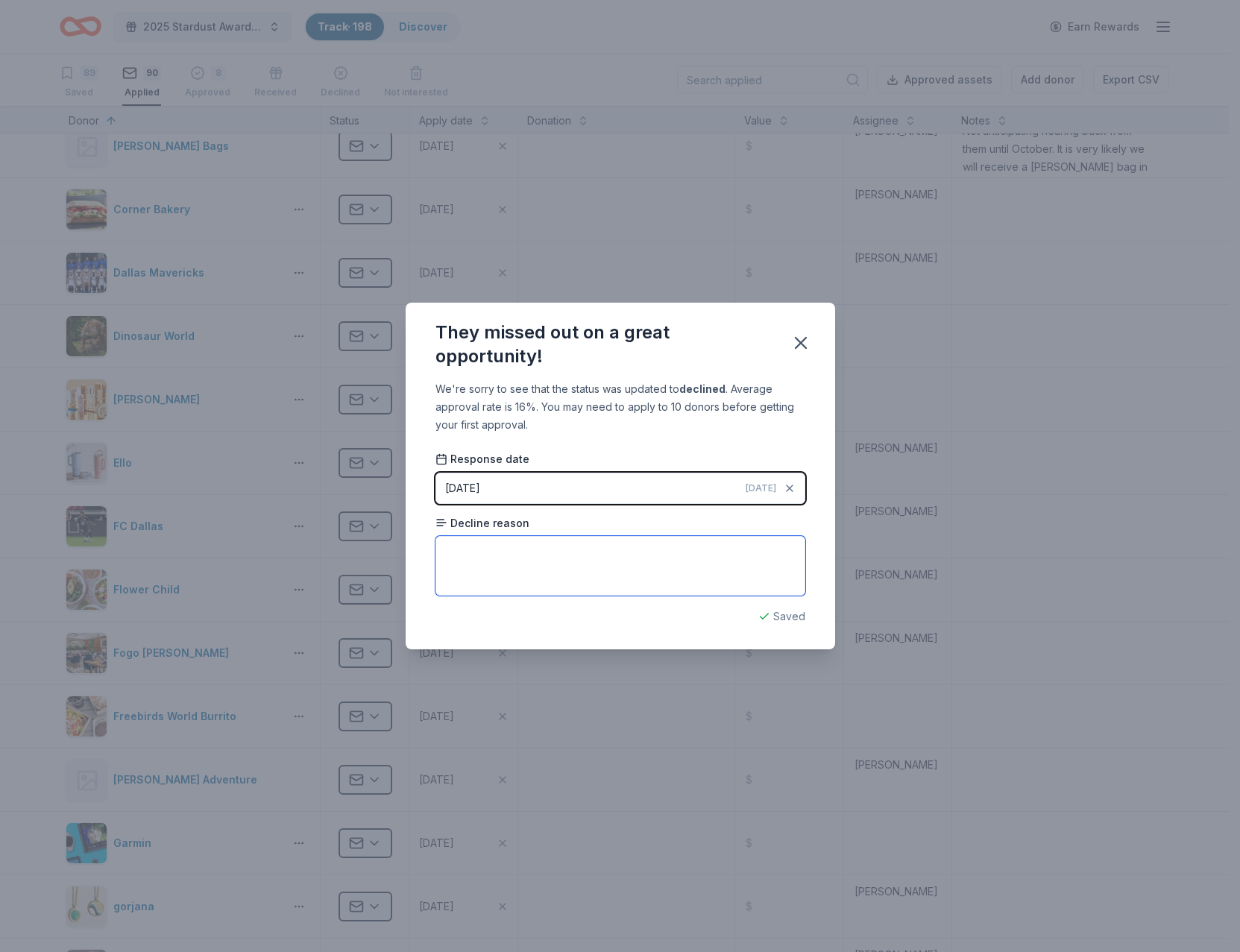
click at [517, 570] on textarea at bounding box center [620, 565] width 370 height 59
paste textarea "Thank you for your recent request for a donation from Dollar General. We apprec…"
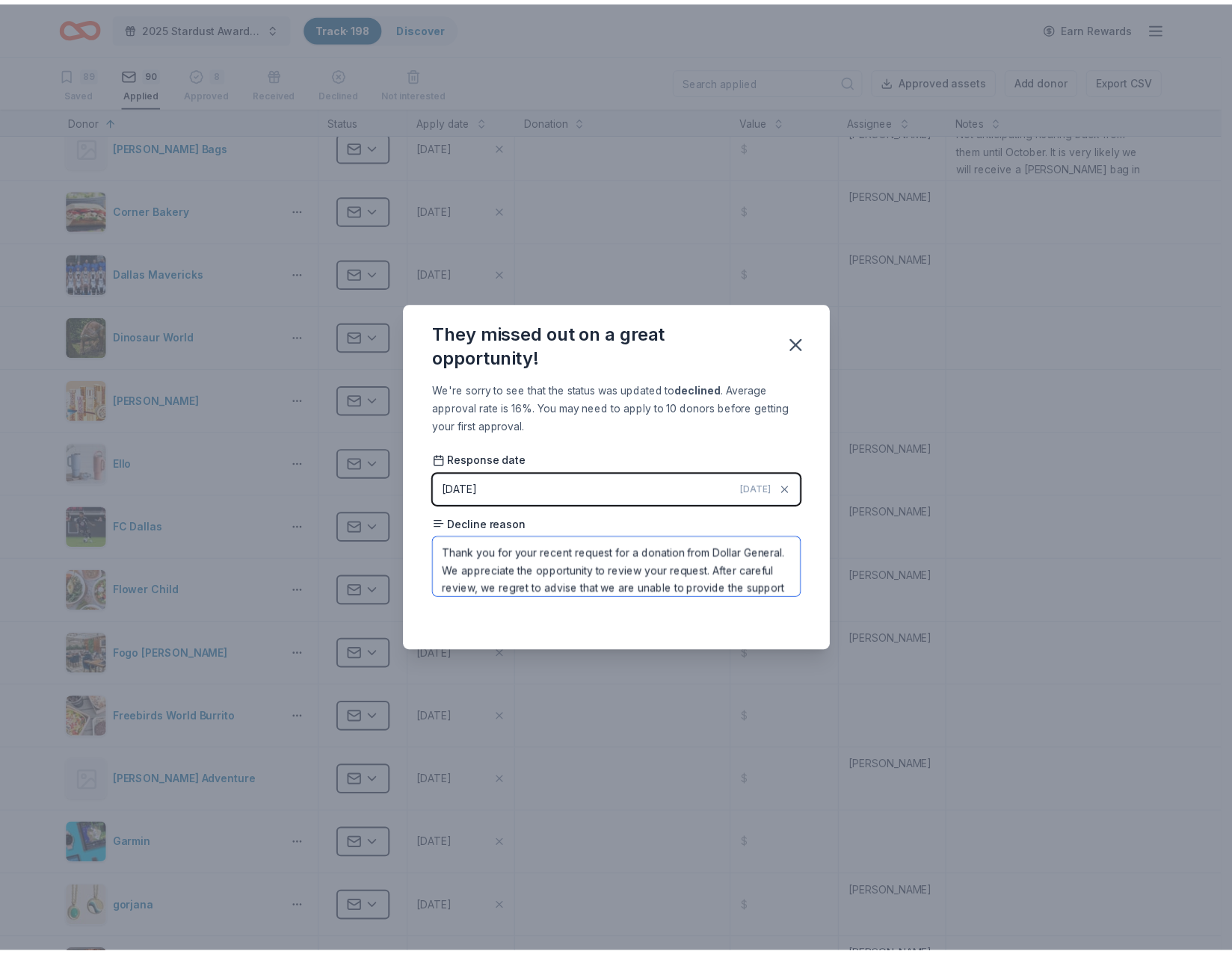
scroll to position [124, 0]
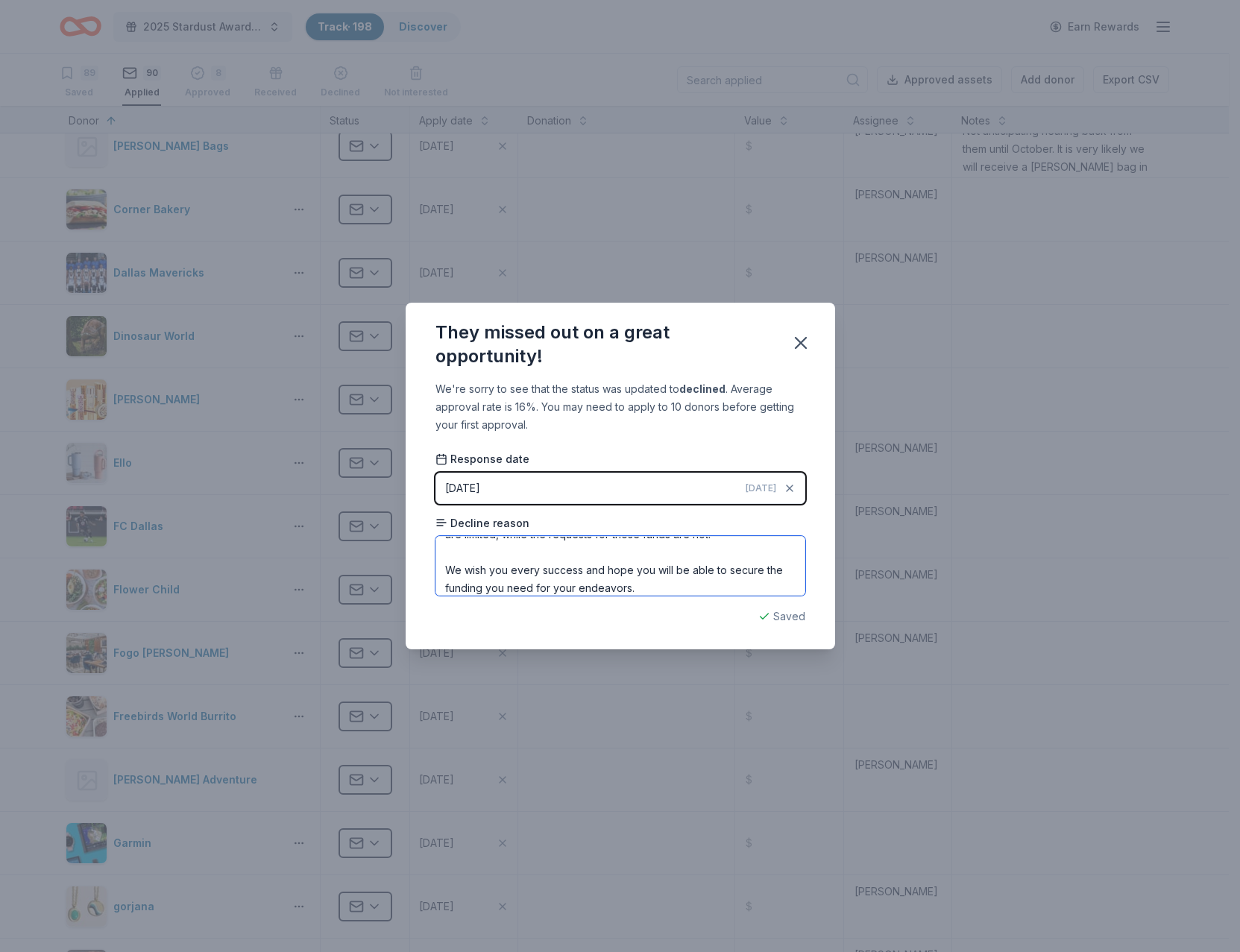
type textarea "Thank you for your recent request for a donation from Dollar General. We apprec…"
click at [810, 345] on icon "button" at bounding box center [801, 343] width 21 height 21
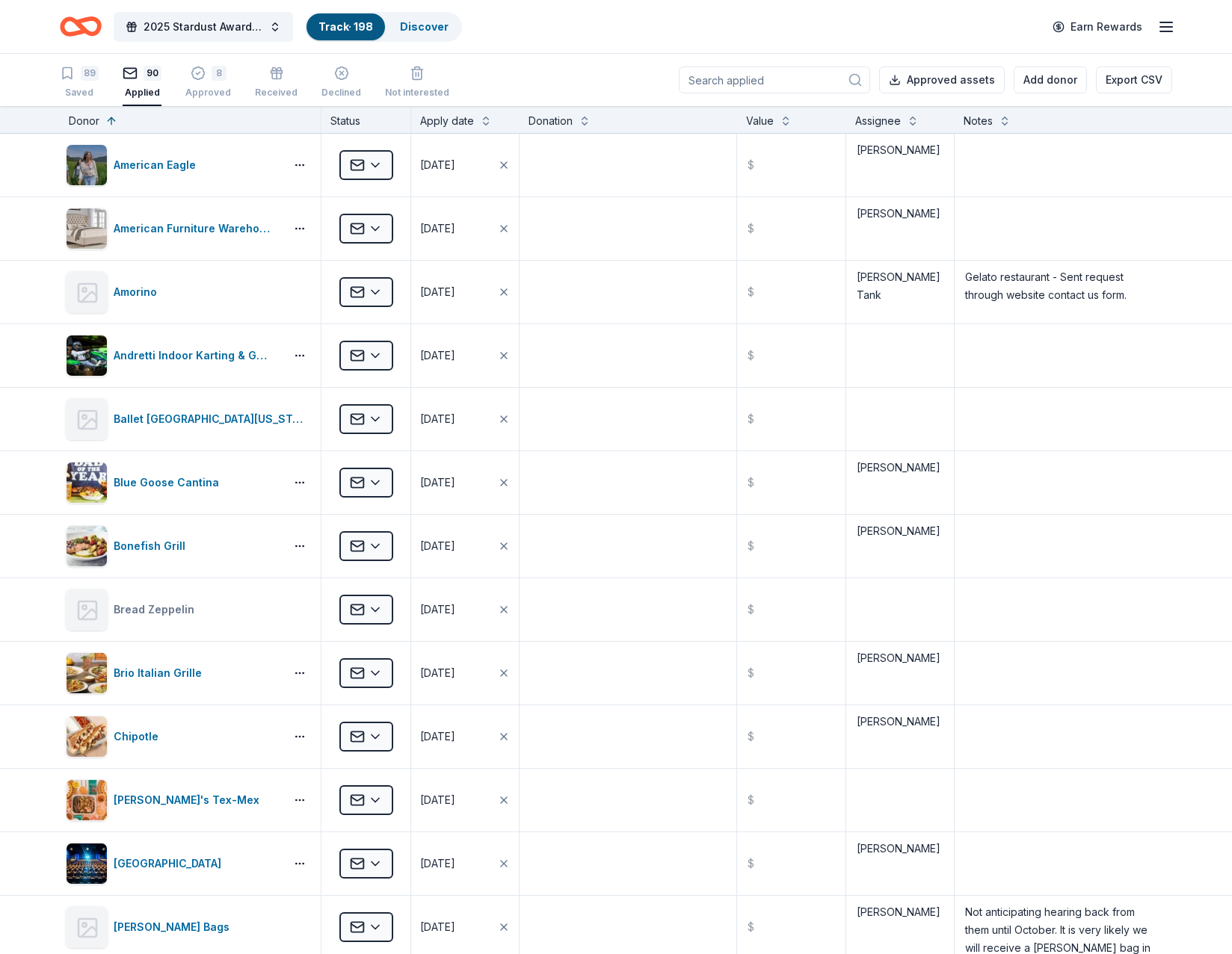
scroll to position [0, 0]
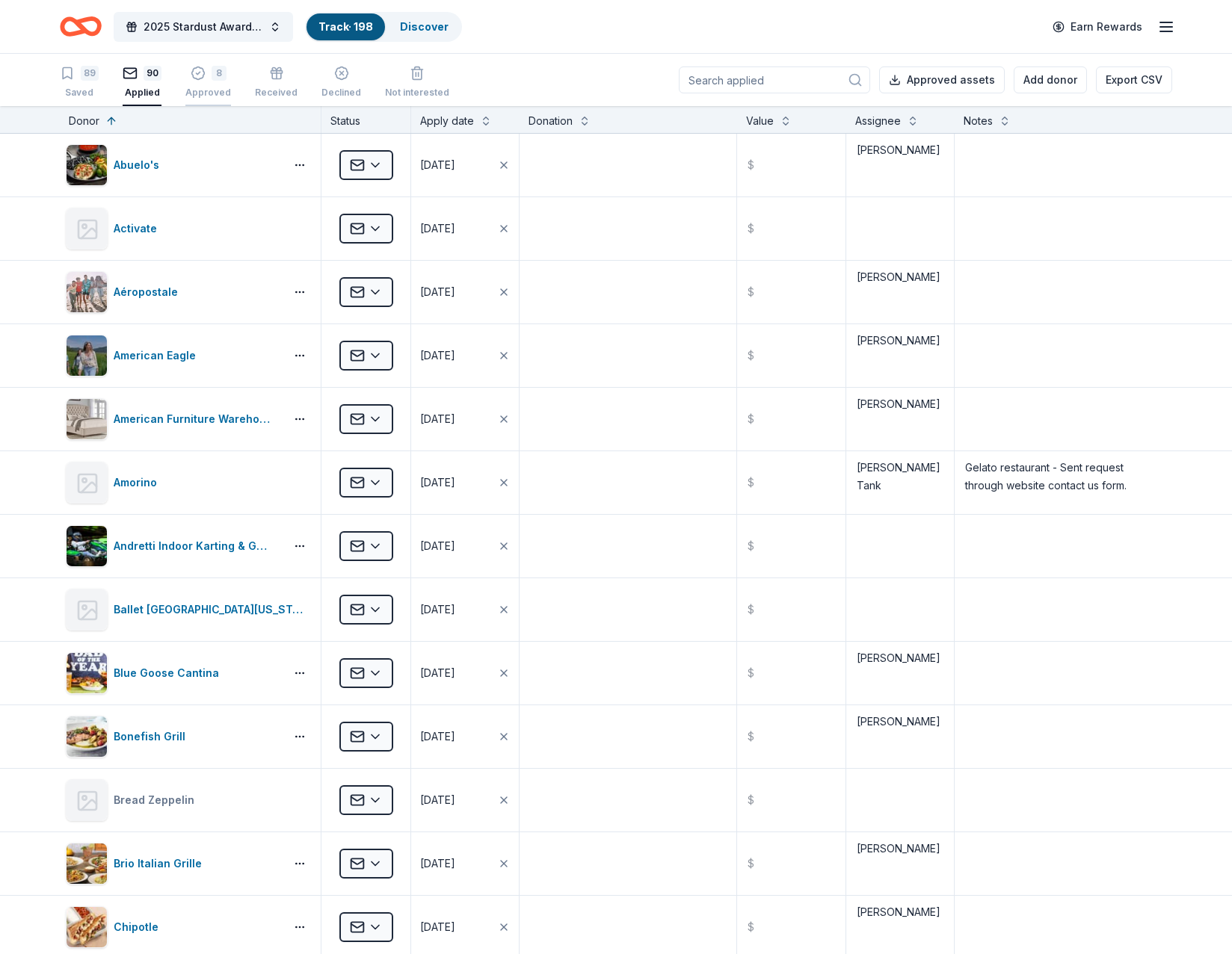
click at [198, 73] on icon "button" at bounding box center [198, 68] width 15 height 15
